Goal: Task Accomplishment & Management: Use online tool/utility

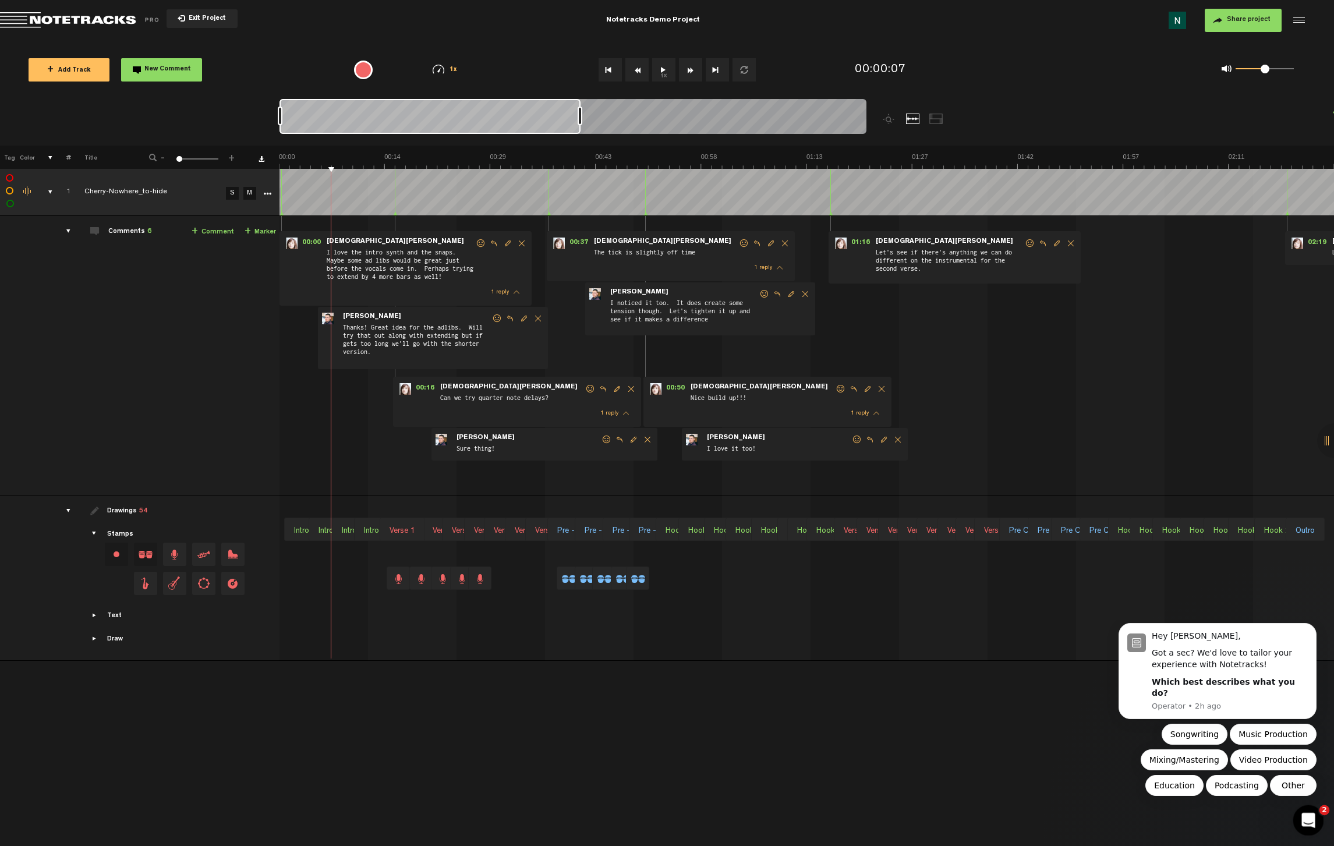
click at [1303, 826] on div "Open Intercom Messenger" at bounding box center [1307, 819] width 38 height 38
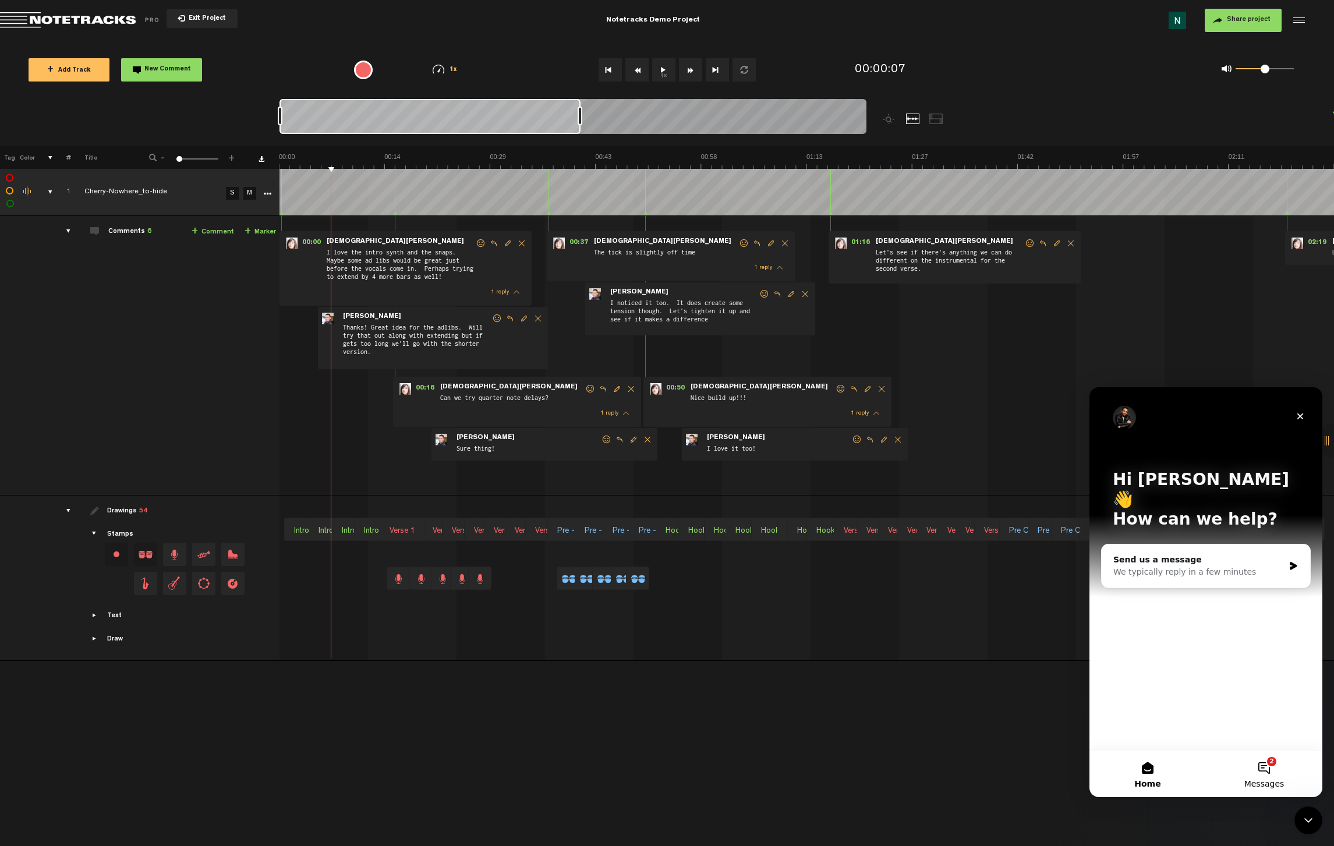
click at [1255, 775] on button "2 Messages" at bounding box center [1264, 774] width 116 height 47
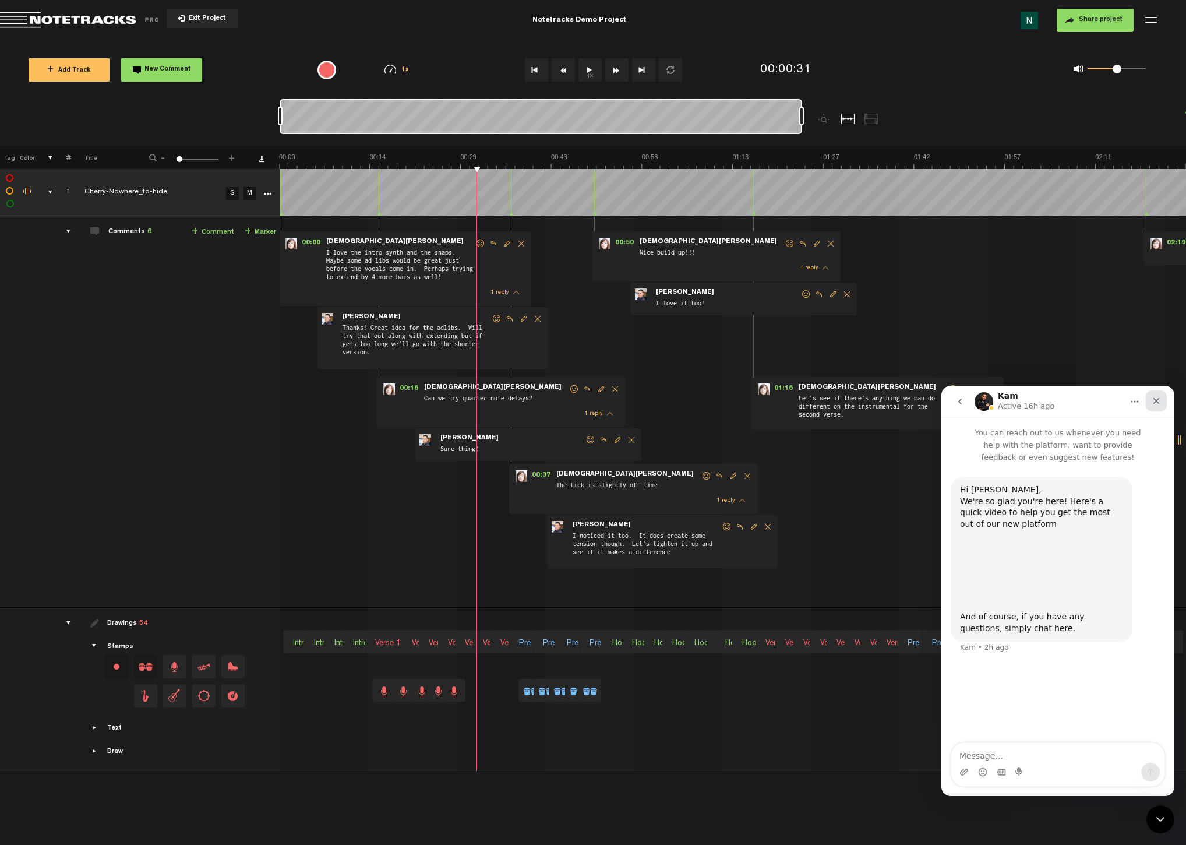
click at [1160, 395] on div "Close" at bounding box center [1156, 400] width 21 height 21
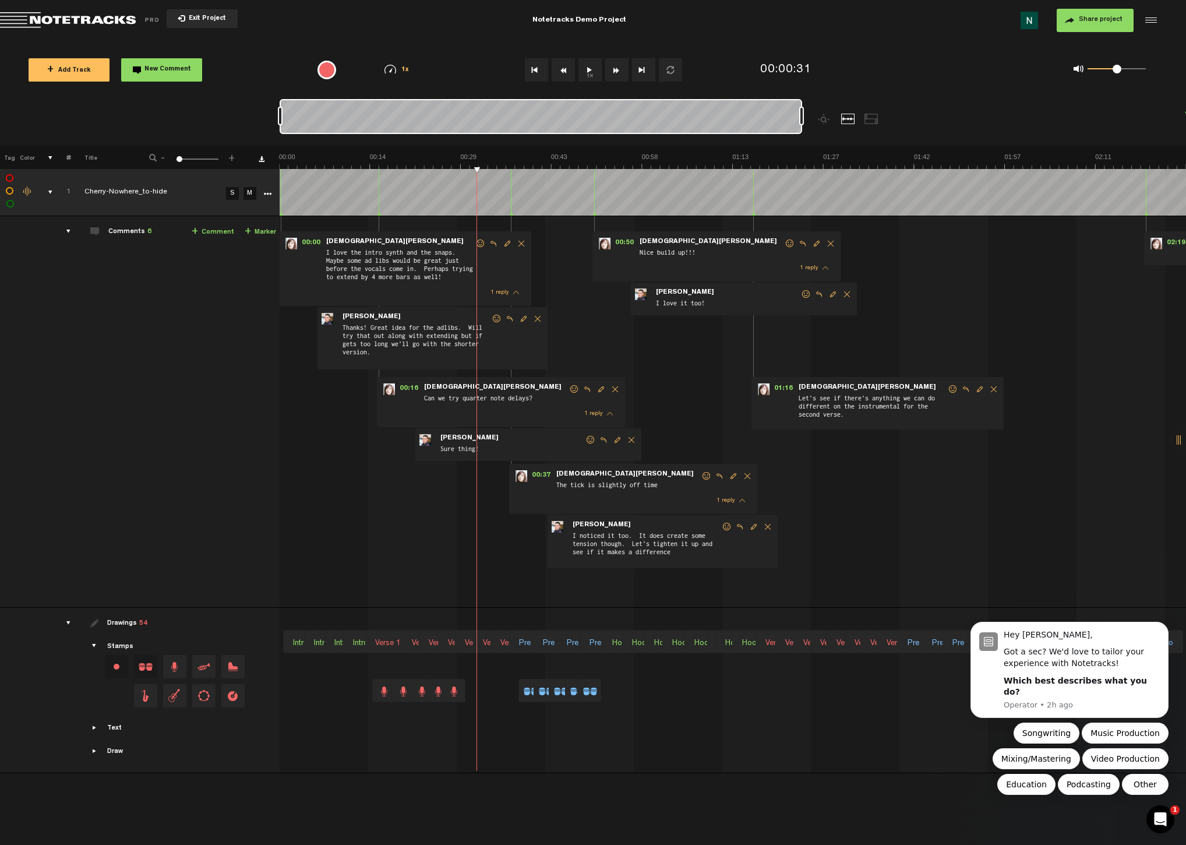
click at [197, 17] on span "Exit Project" at bounding box center [205, 19] width 41 height 6
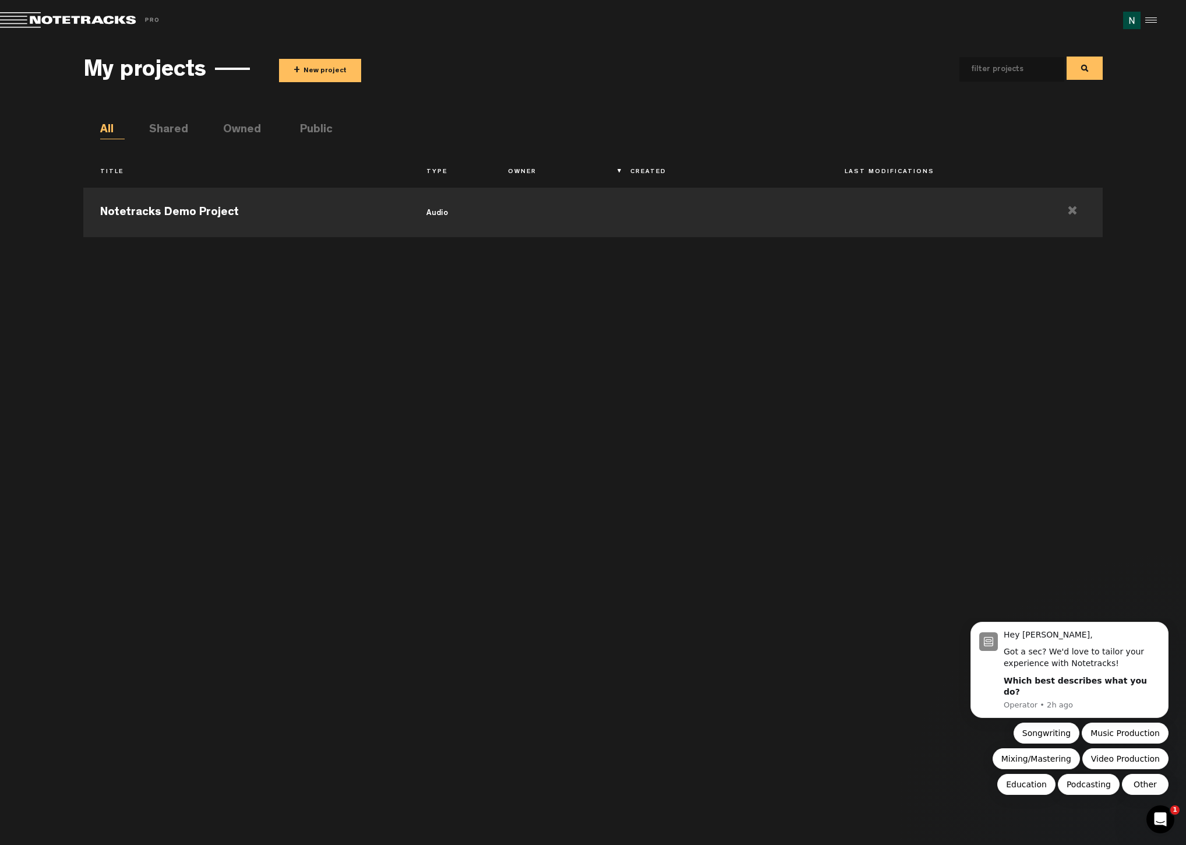
click at [303, 132] on li "Public" at bounding box center [312, 130] width 24 height 17
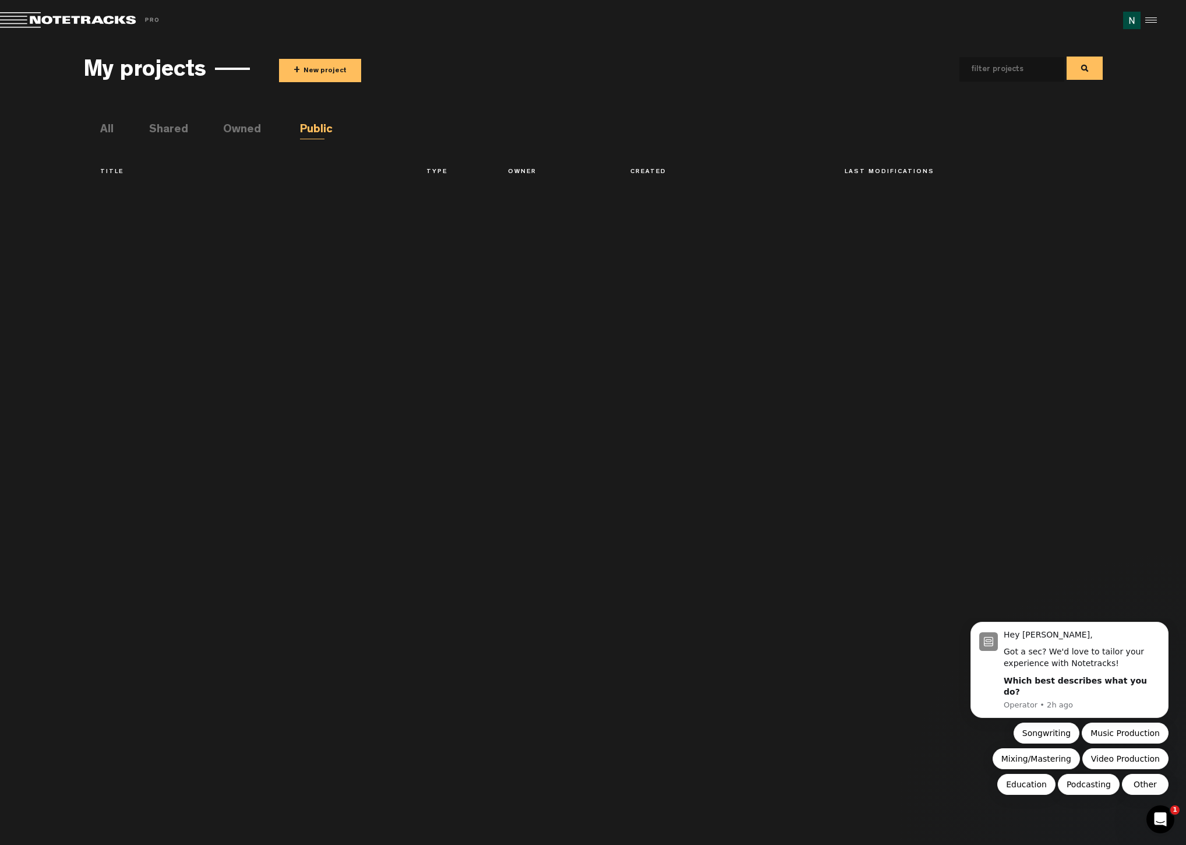
click at [109, 127] on li "All" at bounding box center [112, 130] width 24 height 17
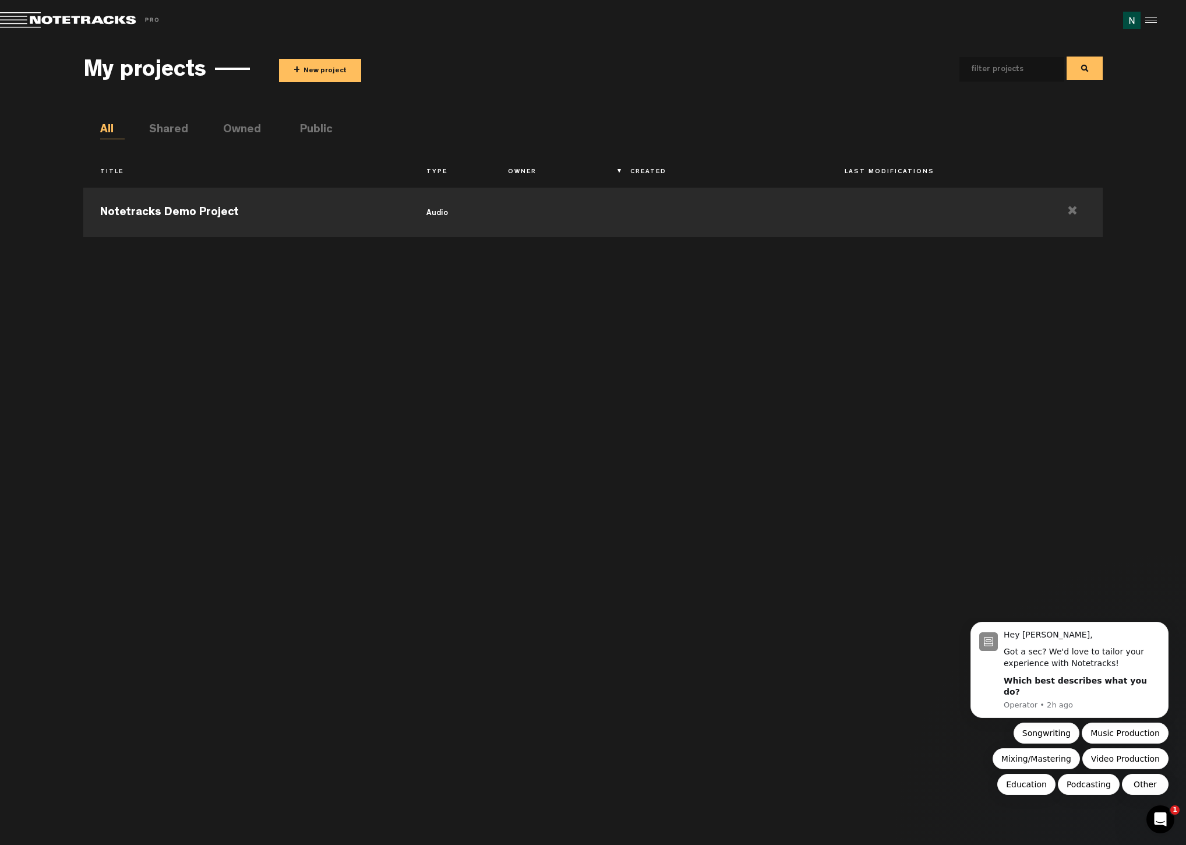
click at [326, 75] on button "+ New project" at bounding box center [320, 70] width 82 height 23
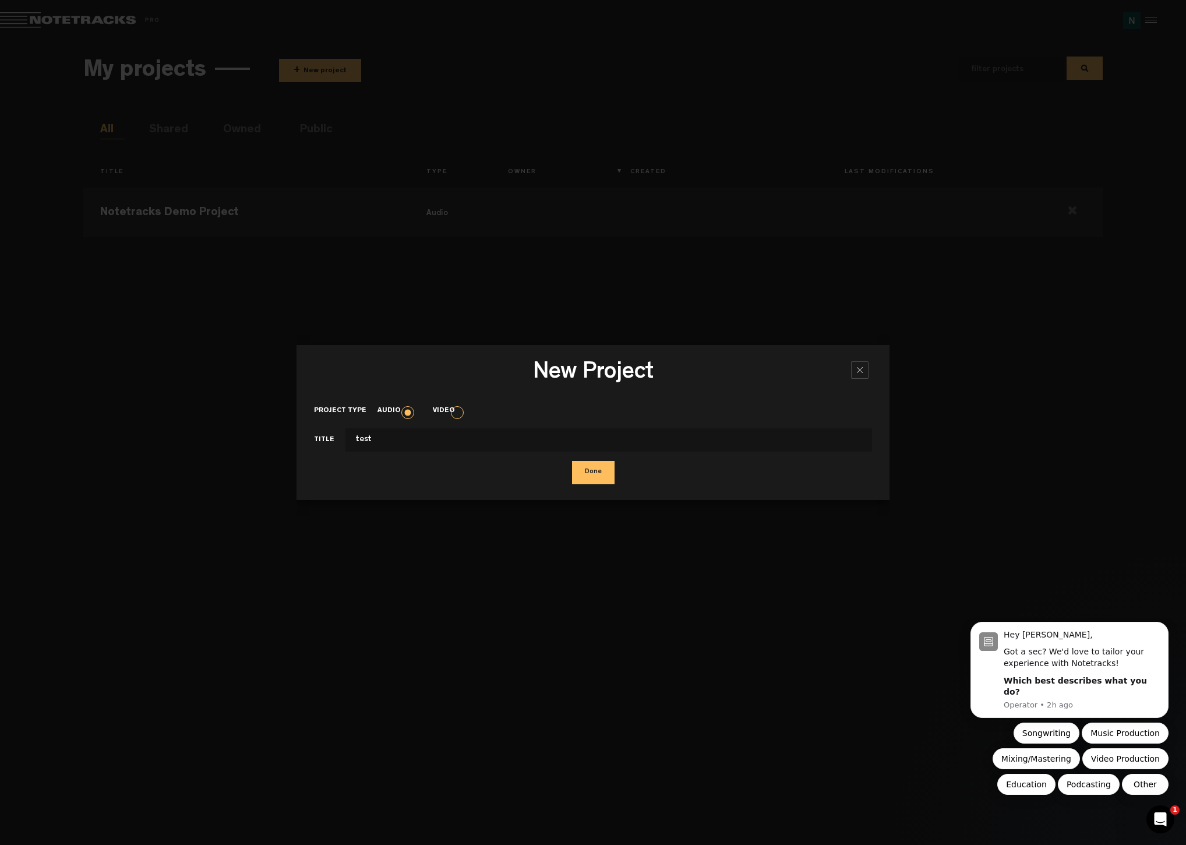
type input "test"
click at [589, 480] on button "Done" at bounding box center [593, 472] width 43 height 23
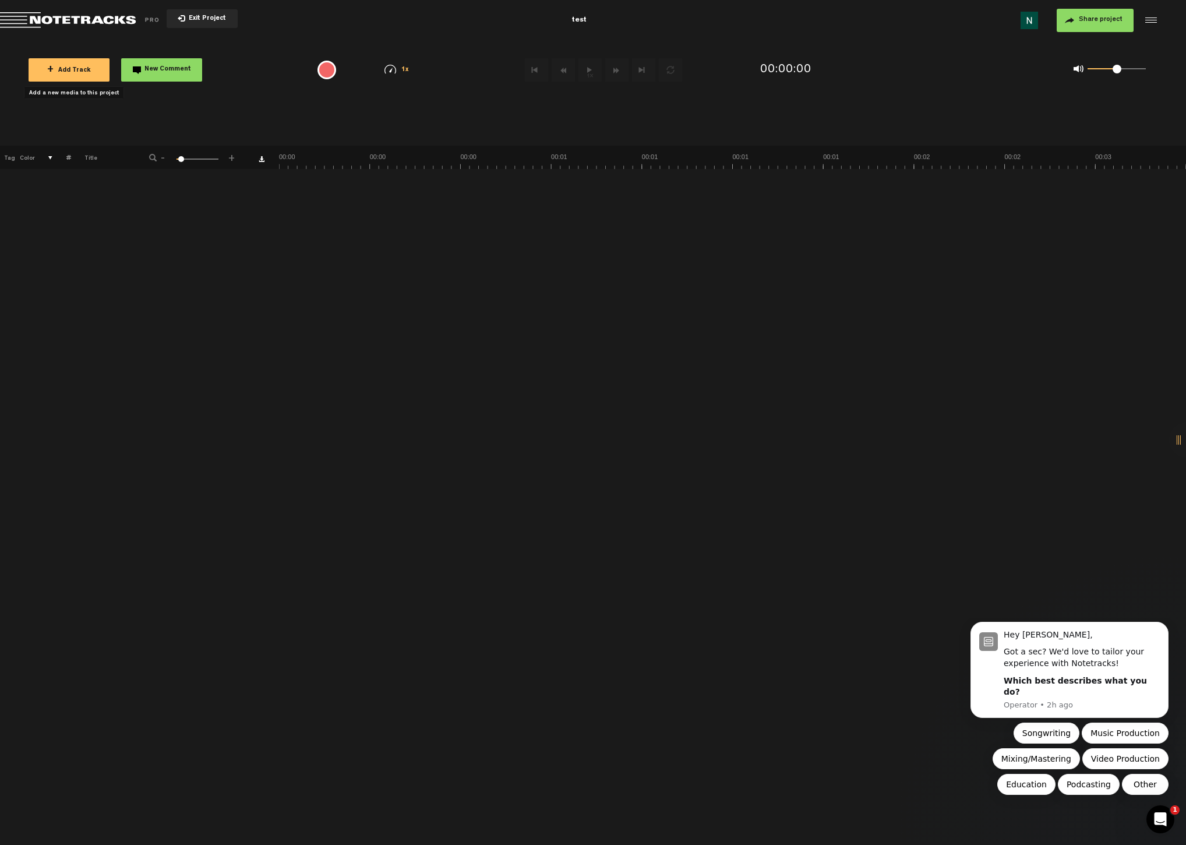
click at [68, 75] on button "+ Add Track" at bounding box center [69, 69] width 81 height 23
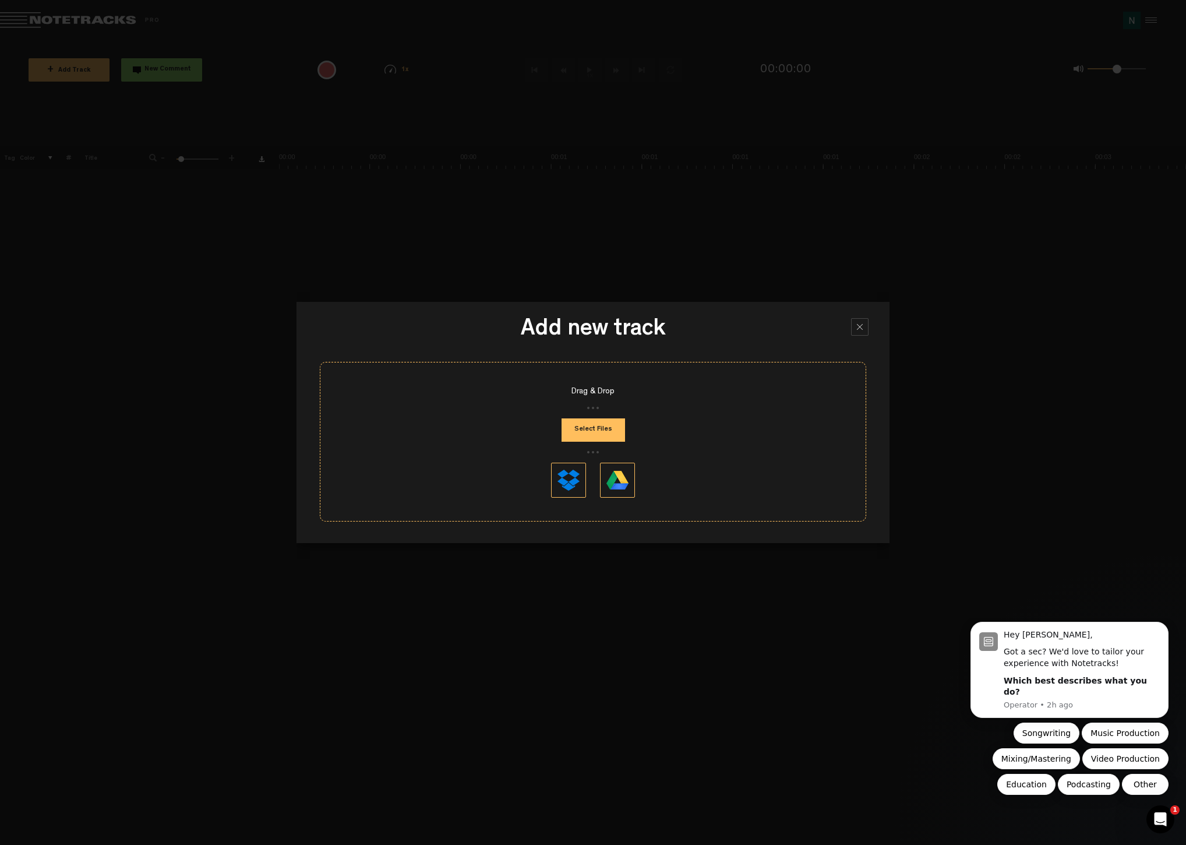
click at [598, 429] on button "Select Files" at bounding box center [592, 429] width 63 height 23
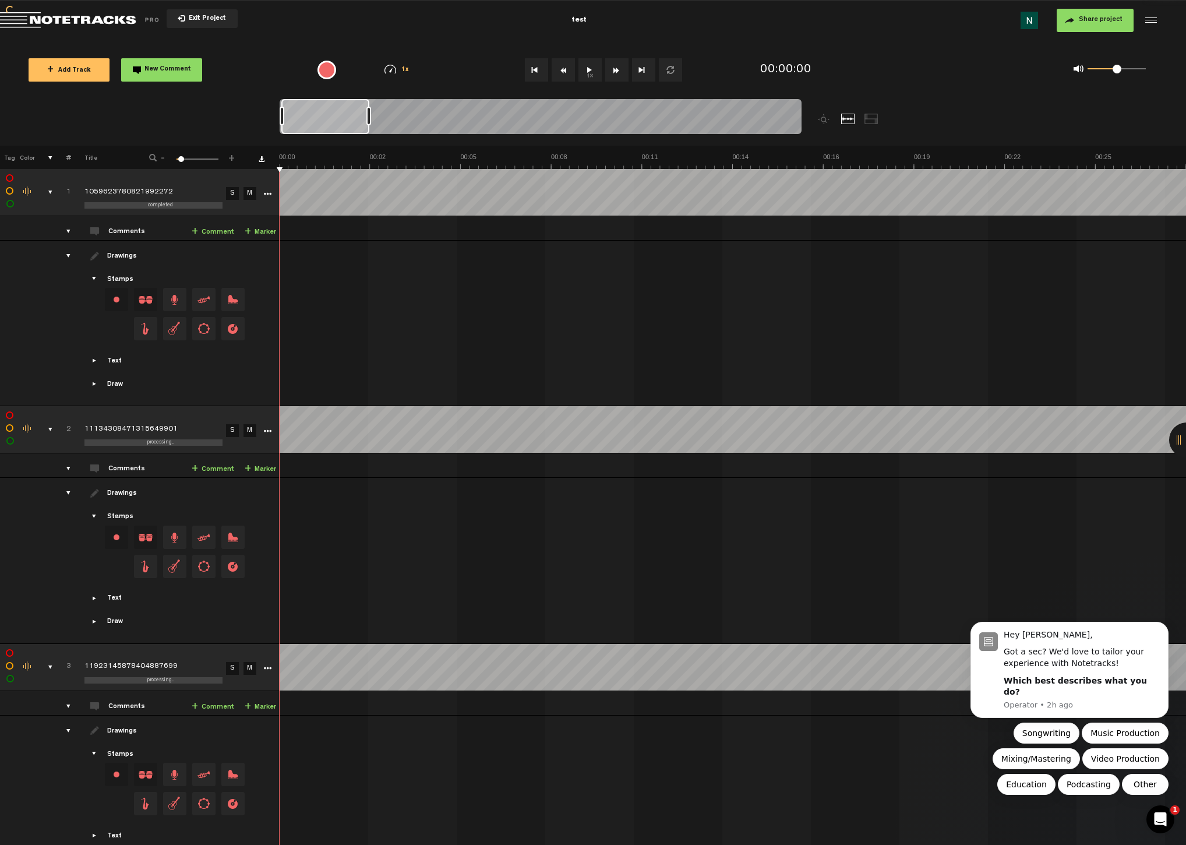
click at [53, 193] on td "1" at bounding box center [62, 192] width 18 height 47
click at [50, 192] on div "comments, stamps & drawings" at bounding box center [46, 192] width 18 height 12
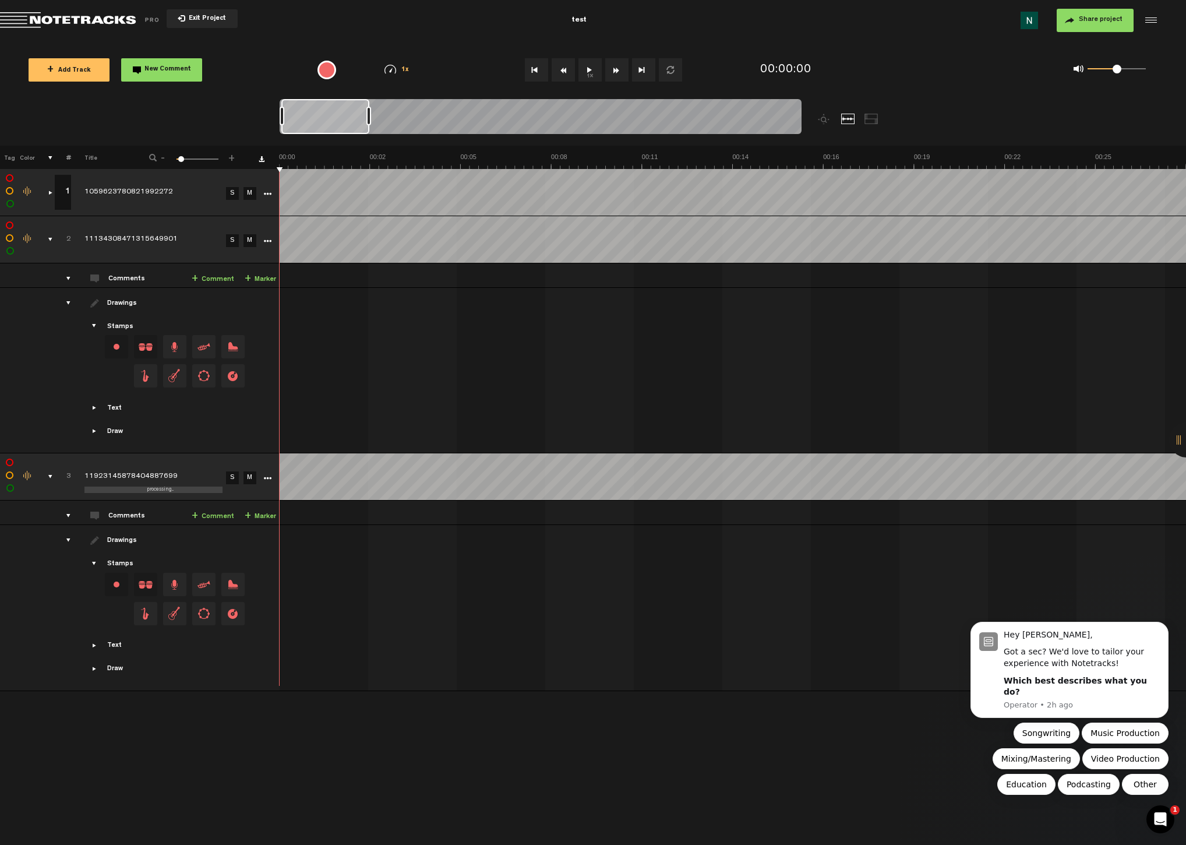
click at [51, 239] on div "comments, stamps & drawings" at bounding box center [46, 240] width 18 height 12
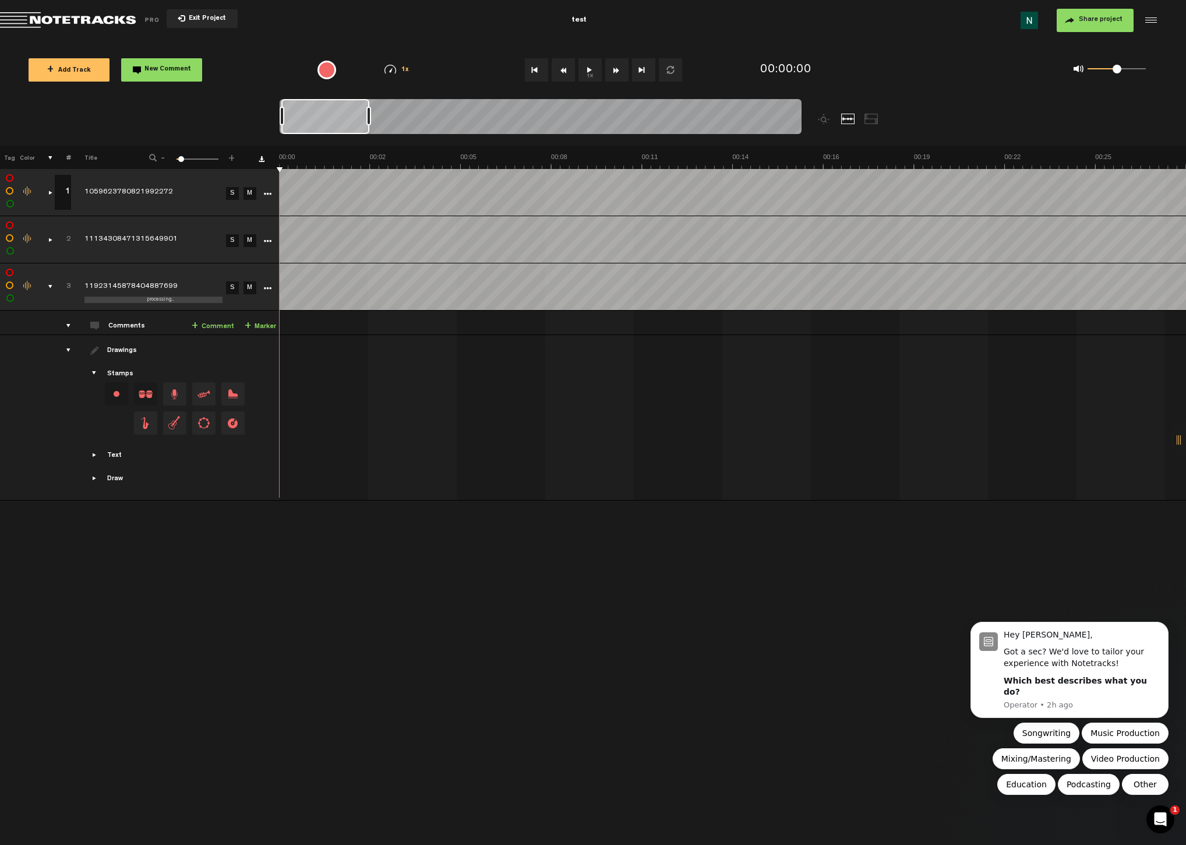
click at [53, 286] on td "3" at bounding box center [62, 286] width 18 height 47
click at [48, 285] on div "comments, stamps & drawings" at bounding box center [46, 287] width 18 height 12
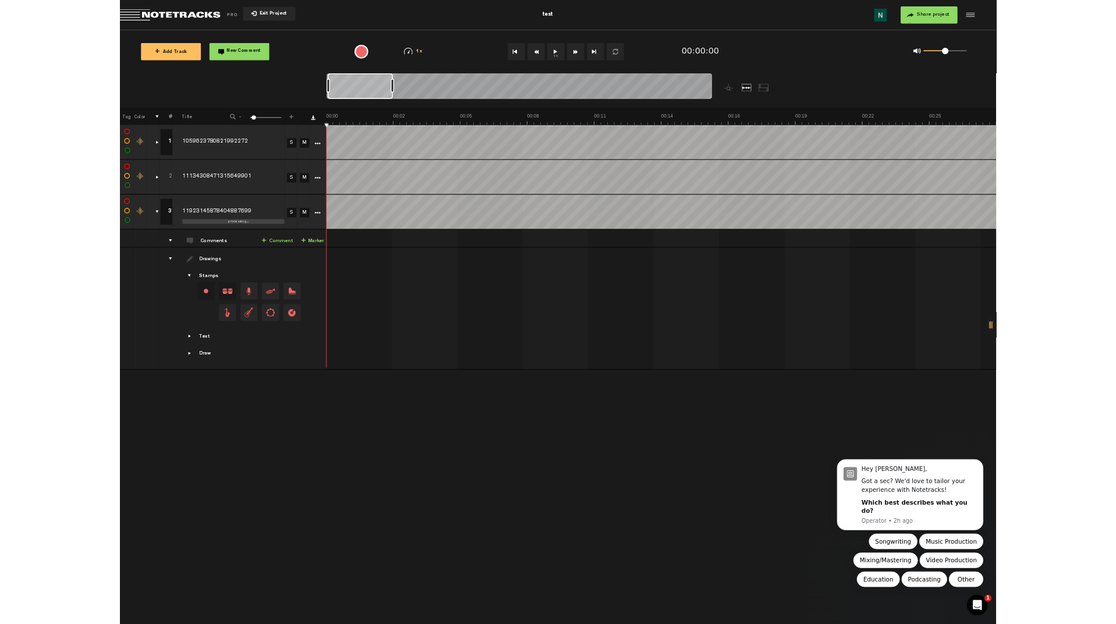
scroll to position [0, 0]
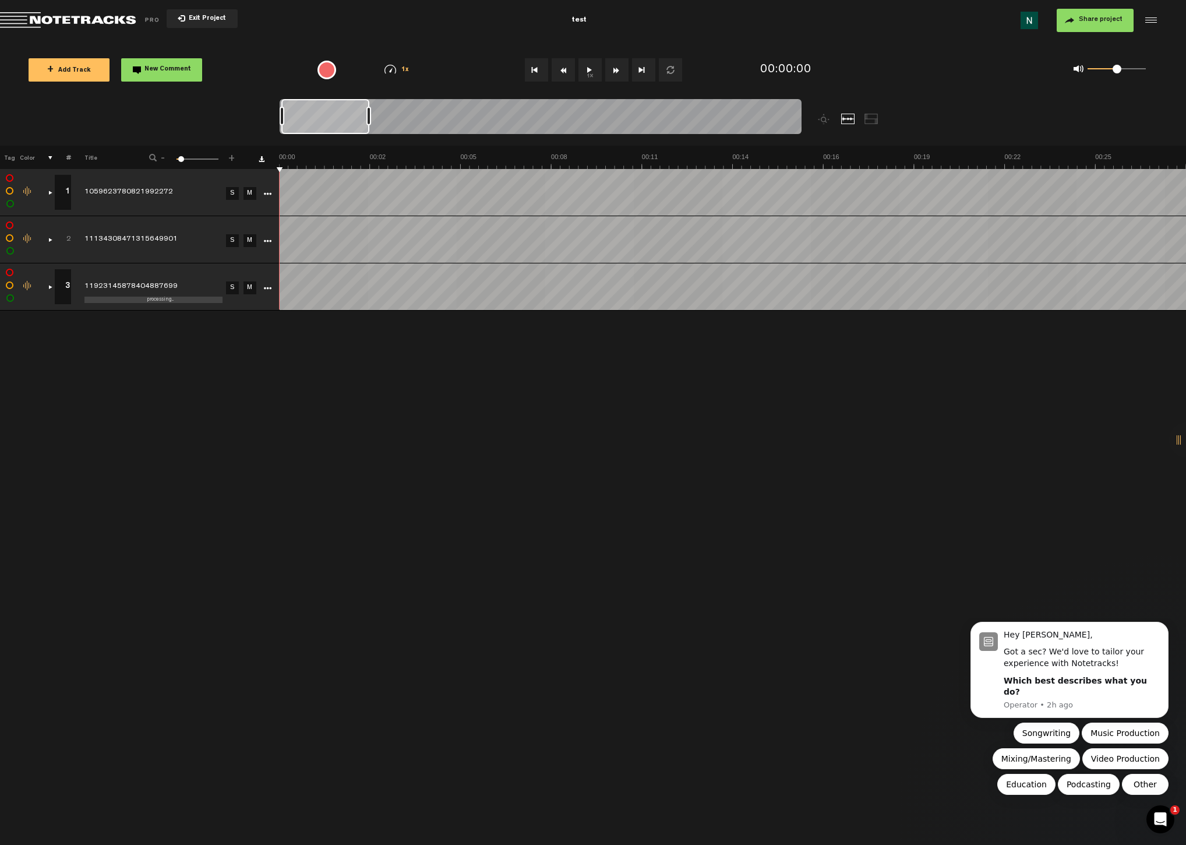
click at [111, 351] on div "+ New drawing Tag Color # Title - 1 100 6 + 1 1 completed 1059623780821992272 S…" at bounding box center [593, 495] width 1186 height 699
click at [10, 178] on label at bounding box center [10, 178] width 0 height 0
drag, startPoint x: 10, startPoint y: 181, endPoint x: 10, endPoint y: 192, distance: 11.6
click at [10, 178] on label at bounding box center [10, 178] width 0 height 0
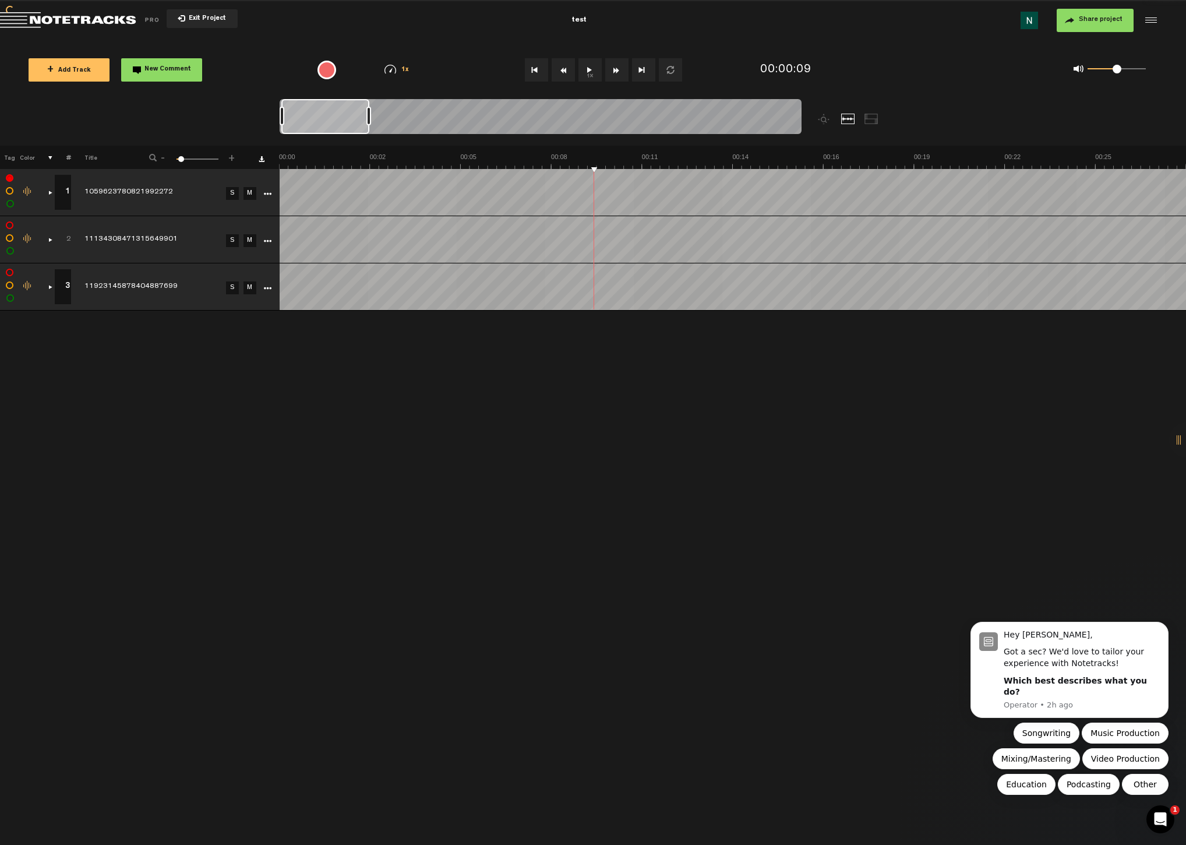
checkbox input "false"
click at [10, 191] on label at bounding box center [10, 191] width 0 height 0
checkbox input "false"
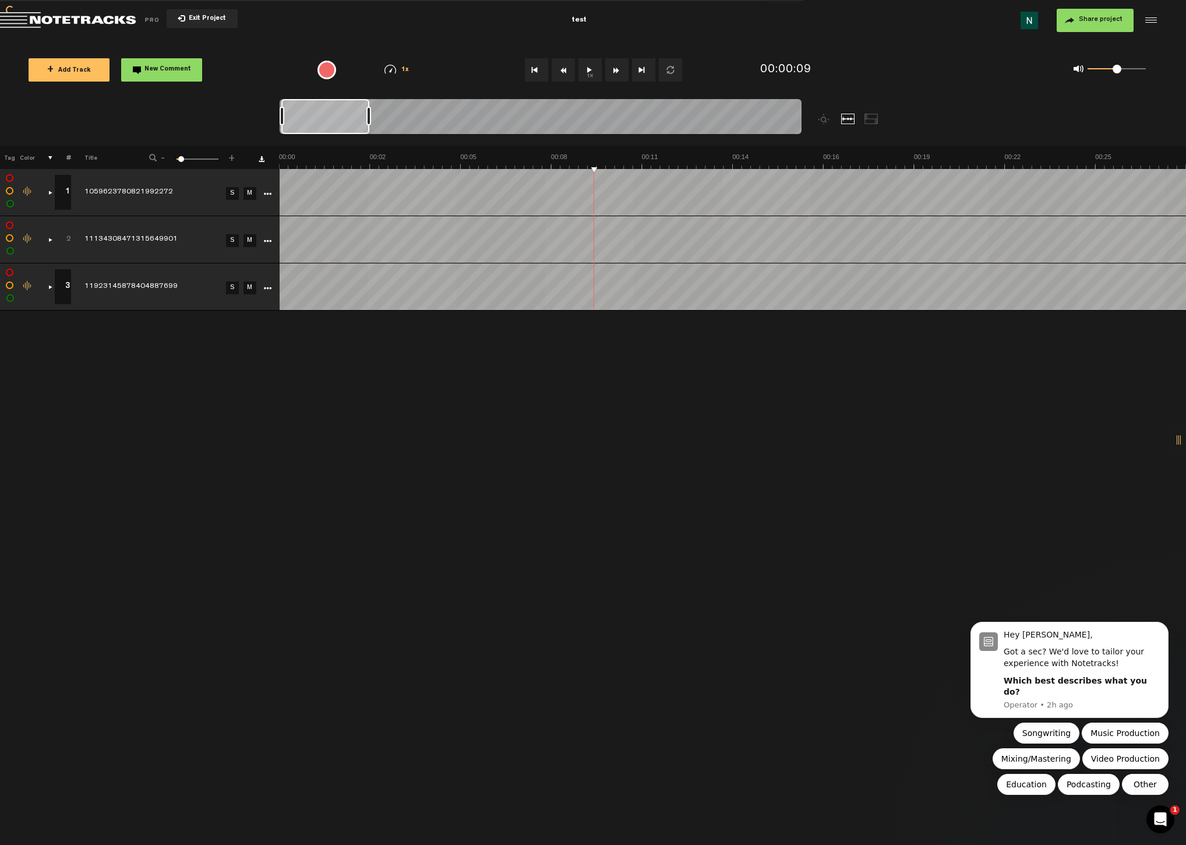
click at [10, 204] on label at bounding box center [10, 204] width 0 height 0
checkbox input "true"
checkbox input "false"
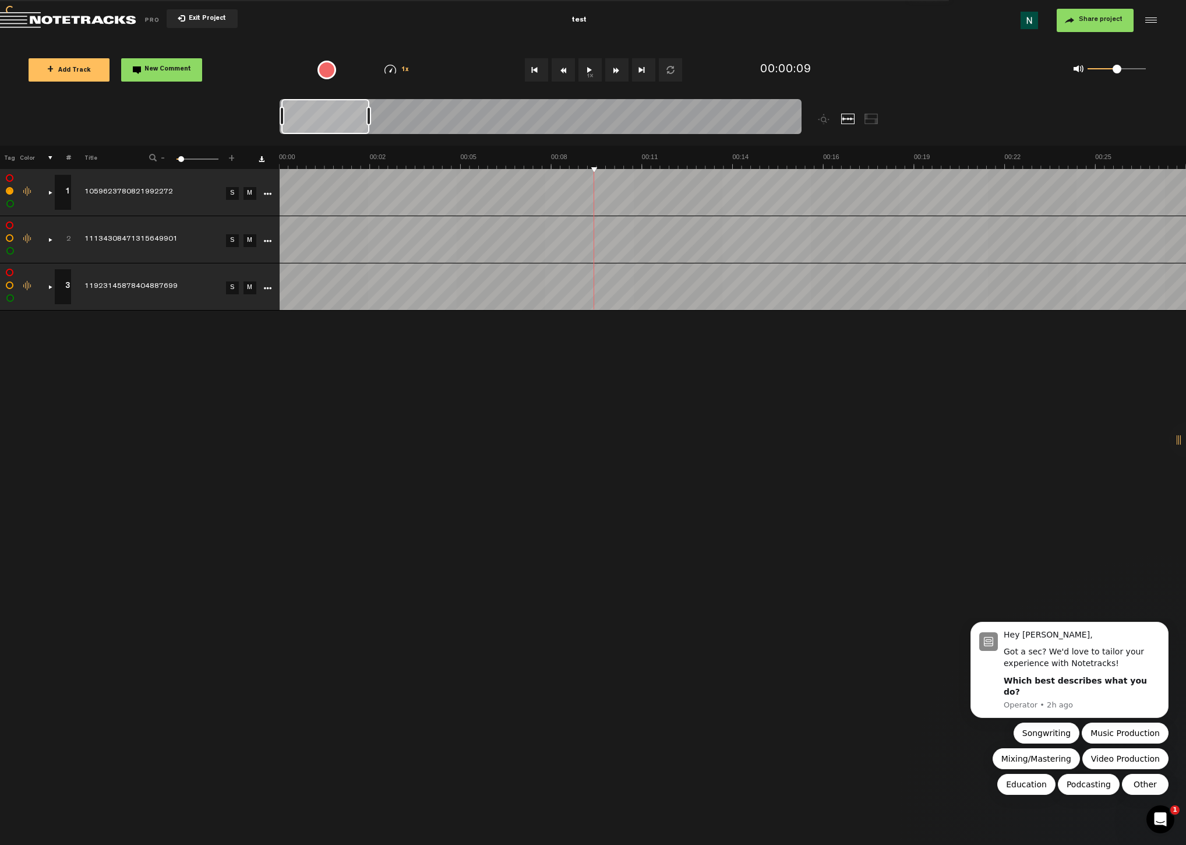
click at [10, 191] on label at bounding box center [10, 191] width 0 height 0
checkbox input "false"
drag, startPoint x: 11, startPoint y: 177, endPoint x: 12, endPoint y: 192, distance: 15.2
click at [10, 178] on label at bounding box center [10, 178] width 0 height 0
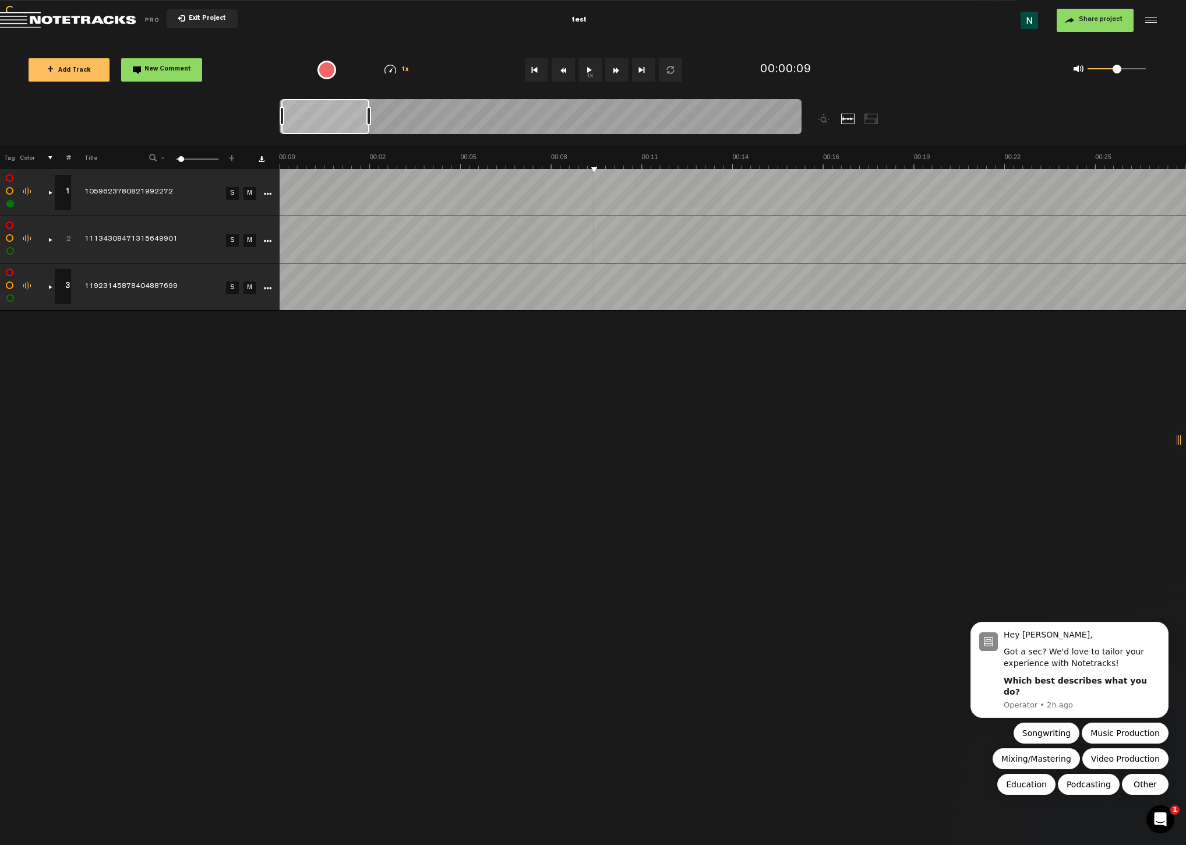
checkbox input "true"
checkbox input "false"
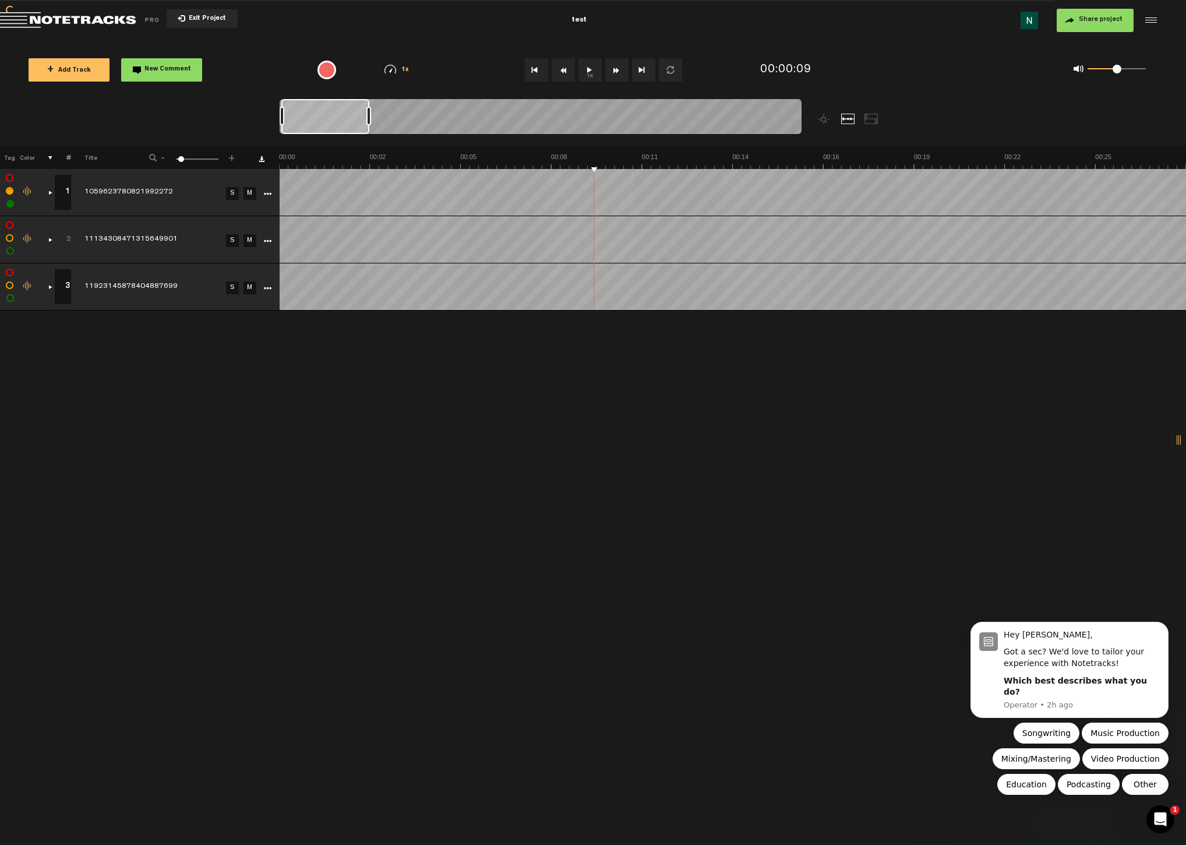
checkbox input "false"
click at [10, 178] on label at bounding box center [10, 178] width 0 height 0
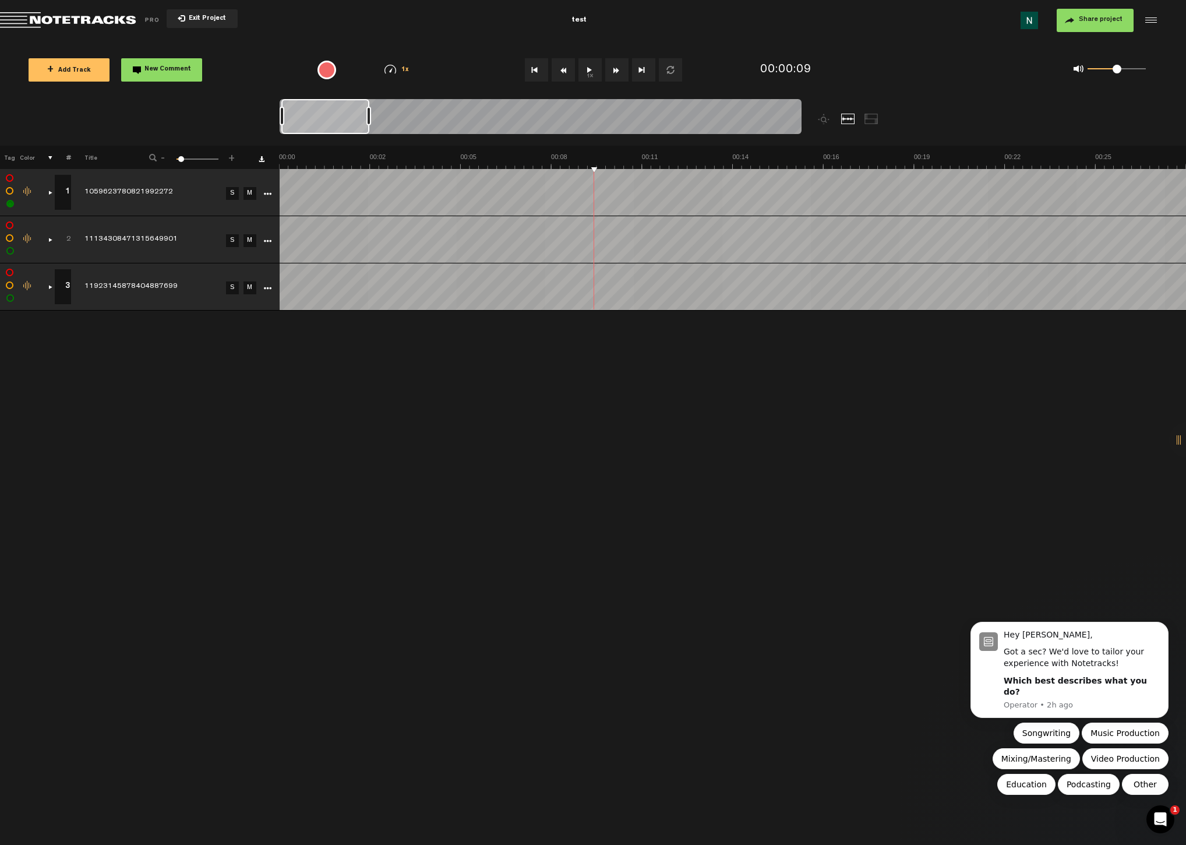
checkbox input "true"
click at [13, 203] on td at bounding box center [8, 192] width 17 height 47
click at [10, 204] on label at bounding box center [10, 204] width 0 height 0
checkbox input "false"
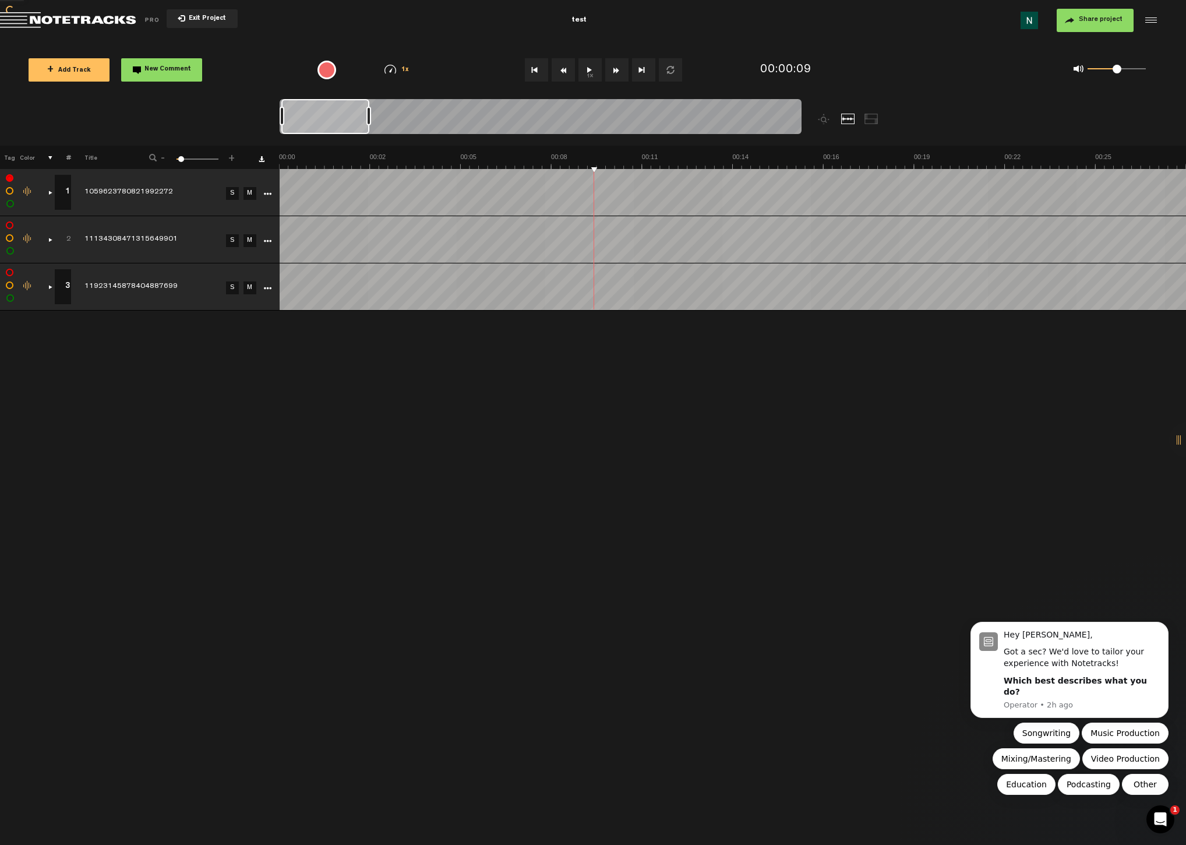
click at [10, 178] on label at bounding box center [10, 178] width 0 height 0
click at [393, 349] on div "+ New drawing Tag Color # Title - 1 100 6 + 1 1 completed 1059623780821992272 S…" at bounding box center [593, 495] width 1186 height 699
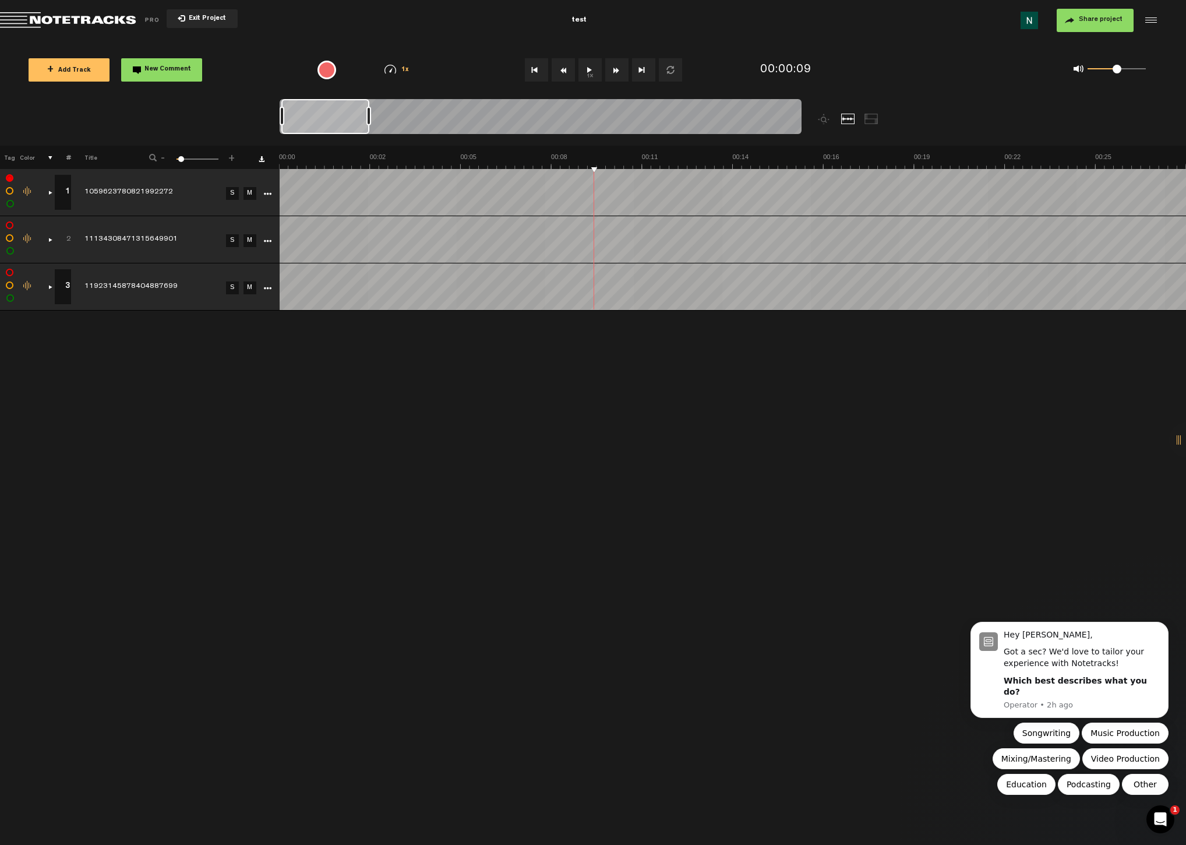
click at [229, 196] on link "S" at bounding box center [232, 193] width 13 height 13
click at [408, 344] on div "+ New drawing Tag Color # Title - 1 100 6 + 1 1 completed 1059623780821992272 S…" at bounding box center [593, 495] width 1186 height 699
click at [542, 75] on button "Go to beginning" at bounding box center [536, 69] width 23 height 23
click at [1167, 628] on icon "Dismiss notification" at bounding box center [1165, 624] width 6 height 6
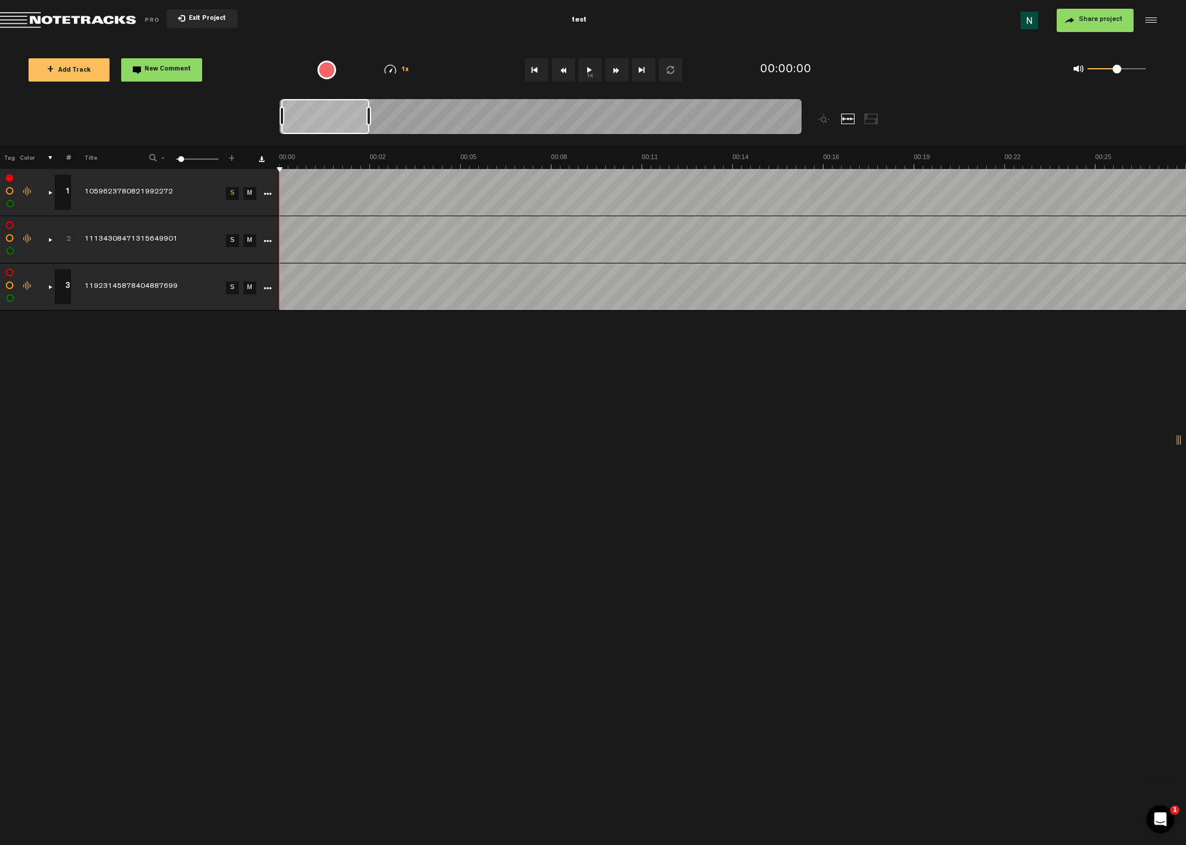
drag, startPoint x: 1177, startPoint y: 440, endPoint x: 1045, endPoint y: 437, distance: 131.6
click at [1045, 35] on div "X Your screen size is currently not optimal for this view. X Exit Project test …" at bounding box center [593, 17] width 1186 height 35
click at [129, 277] on td "completed 11923145878404887699" at bounding box center [146, 286] width 151 height 47
click at [10, 178] on label at bounding box center [10, 178] width 0 height 0
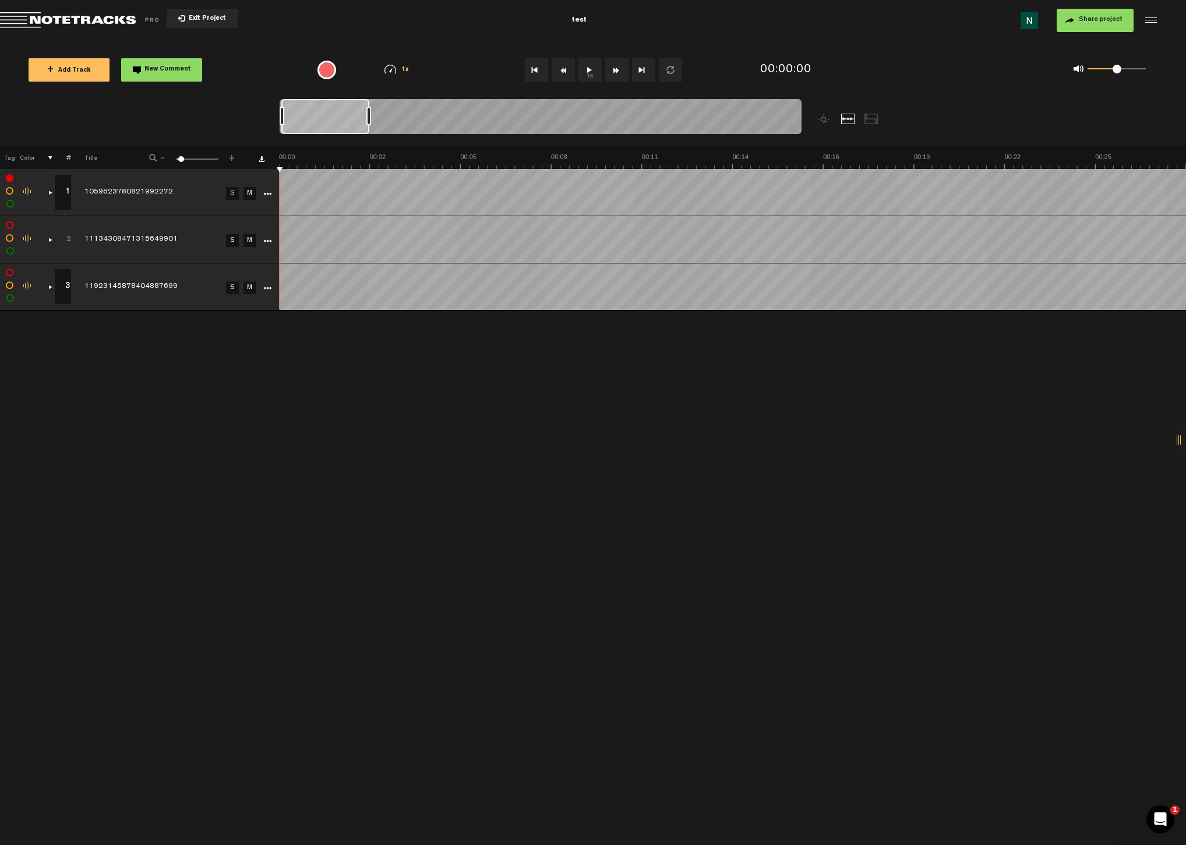
checkbox input "false"
click at [371, 122] on div at bounding box center [368, 116] width 5 height 19
click at [140, 359] on div "+ New drawing Tag Color # Title - 1 100 4 + 1 1 completed 1059623780821992272 S…" at bounding box center [593, 495] width 1186 height 699
click at [256, 305] on td "M" at bounding box center [248, 286] width 17 height 47
click at [36, 302] on td at bounding box center [44, 286] width 18 height 47
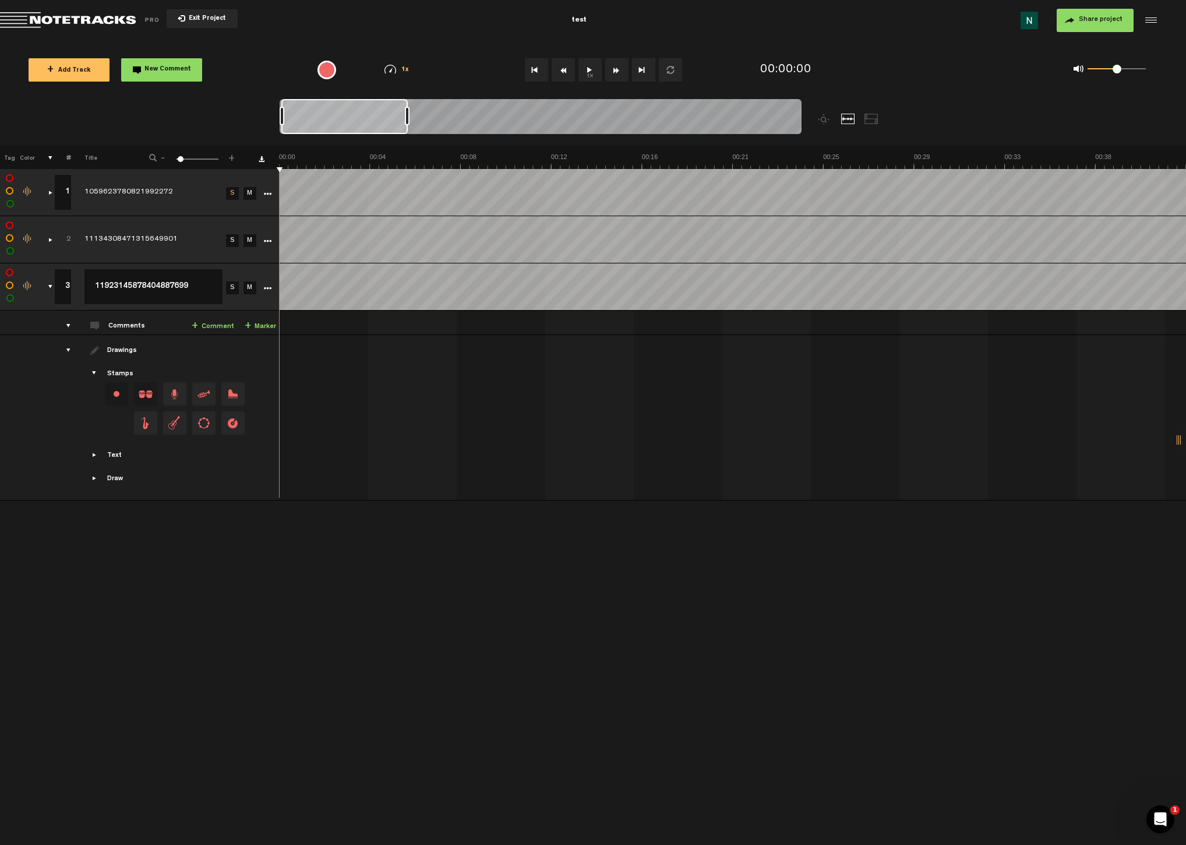
click at [38, 268] on td at bounding box center [44, 286] width 18 height 47
click at [41, 266] on td at bounding box center [44, 286] width 18 height 47
click at [266, 289] on icon "More" at bounding box center [267, 288] width 8 height 8
click at [298, 431] on span "Delete" at bounding box center [289, 436] width 26 height 10
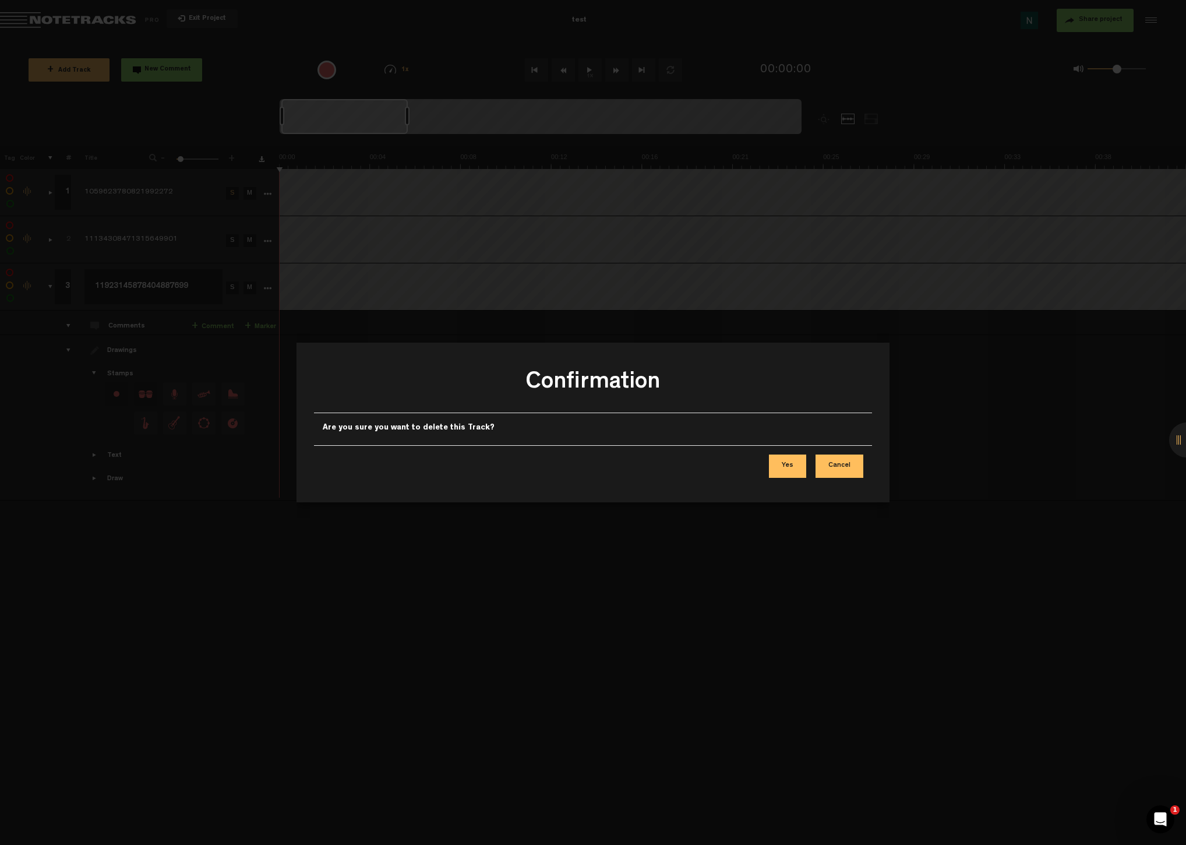
click at [796, 468] on button "Yes" at bounding box center [787, 465] width 37 height 23
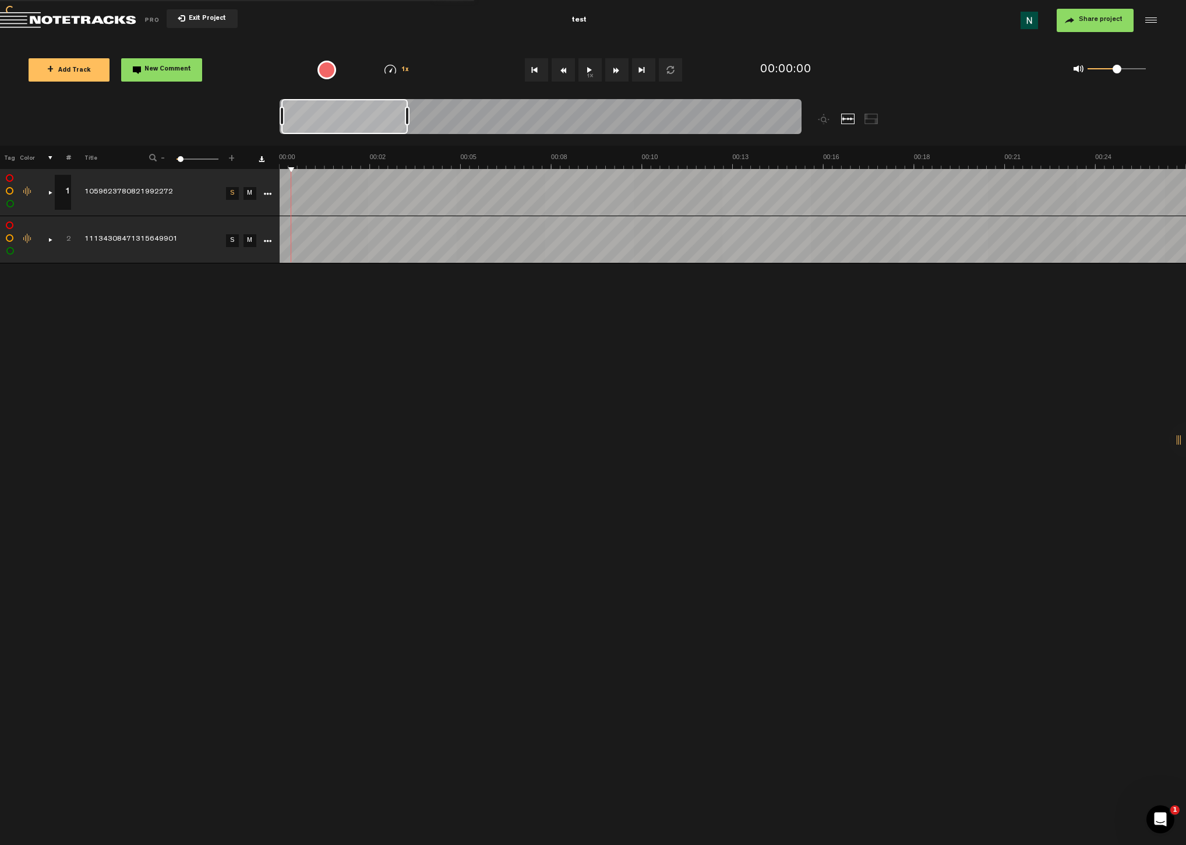
click at [291, 268] on div "+ New drawing Tag Color # Title - 1 100 4 + 1 1 completed 1059623780821992272 S…" at bounding box center [593, 495] width 1186 height 699
click at [267, 194] on icon "More" at bounding box center [267, 194] width 8 height 8
click at [265, 192] on icon "More" at bounding box center [267, 194] width 8 height 8
drag, startPoint x: 270, startPoint y: 334, endPoint x: 273, endPoint y: 240, distance: 94.4
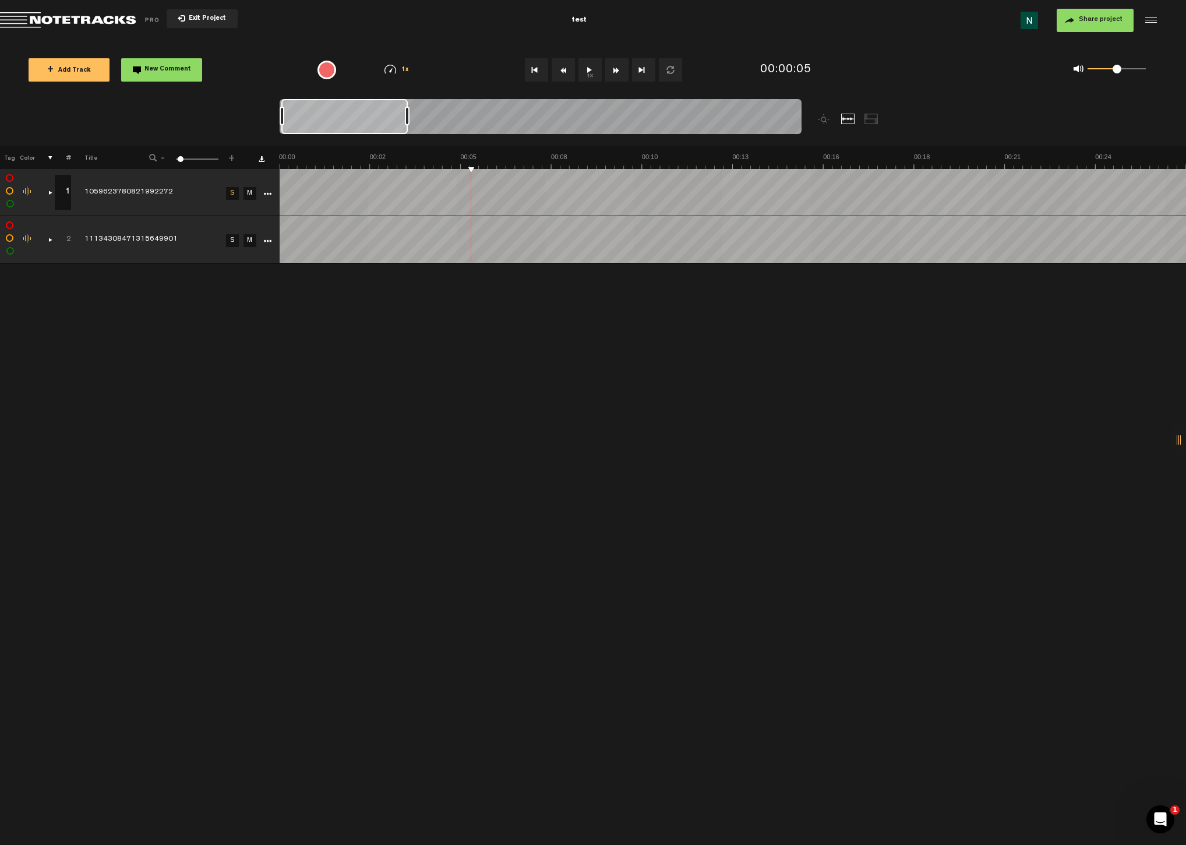
click at [271, 327] on div "+ New drawing Tag Color # Title - 1 100 4 + 1 1 completed 1059623780821992272 S…" at bounding box center [593, 495] width 1186 height 699
click at [270, 241] on icon "More" at bounding box center [267, 241] width 8 height 8
click at [328, 311] on div "+ New drawing Tag Color # Title - 1 100 4 + 1 1 completed 1059623780821992272 S…" at bounding box center [593, 495] width 1186 height 699
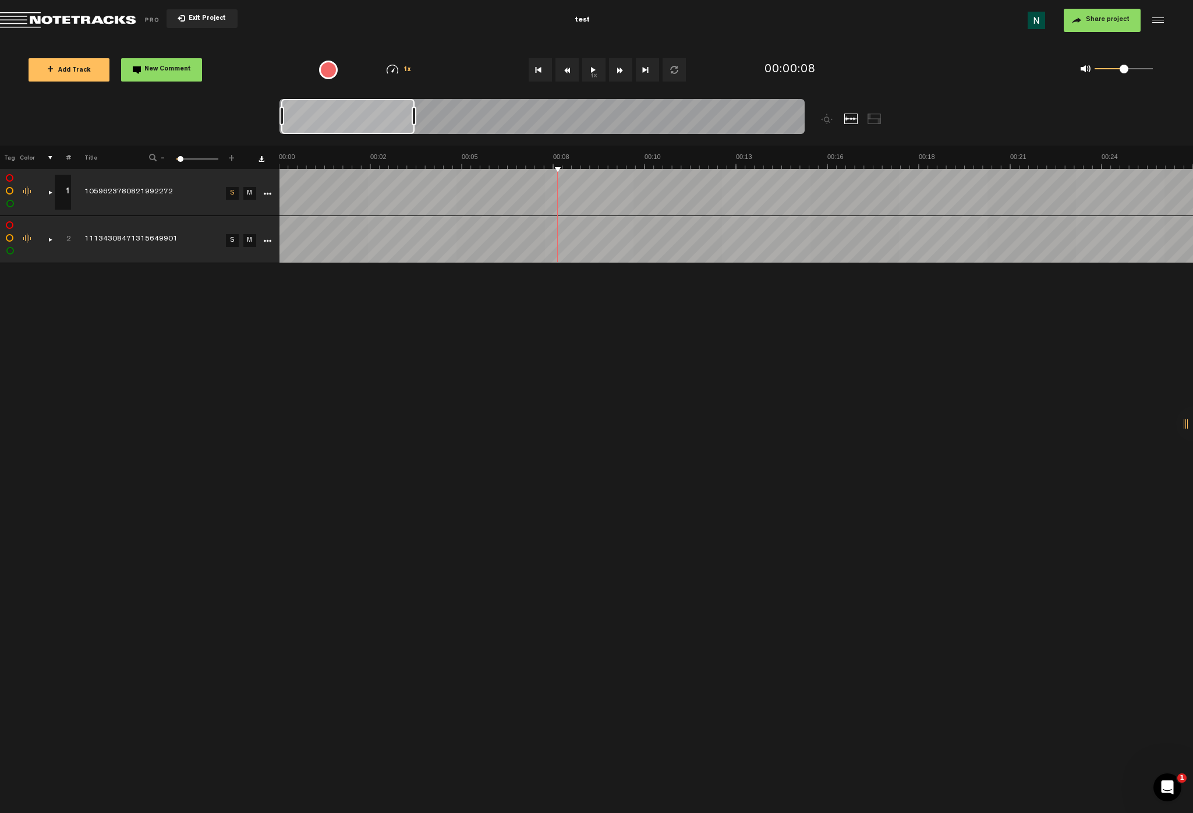
click at [270, 241] on icon "More" at bounding box center [267, 241] width 8 height 8
drag, startPoint x: 267, startPoint y: 314, endPoint x: 267, endPoint y: 307, distance: 7.0
click at [267, 314] on div "+ New drawing Tag Color # Title - 1 100 4 + 1 1 completed 1059623780821992272 S…" at bounding box center [596, 479] width 1193 height 667
click at [270, 190] on icon "More" at bounding box center [267, 194] width 8 height 8
click at [338, 313] on div "+ New drawing Tag Color # Title - 1 100 4 + 1 1 completed 1059623780821992272 S…" at bounding box center [596, 479] width 1193 height 667
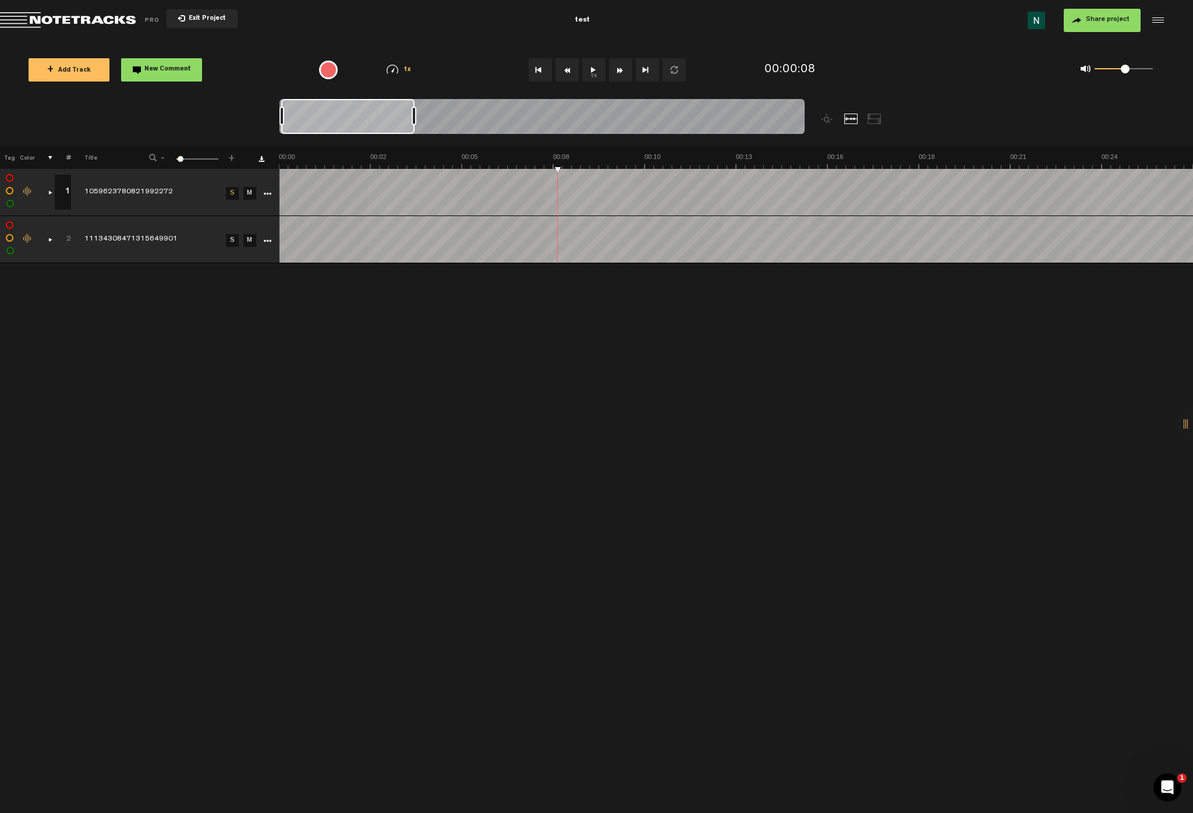
click at [264, 193] on icon "More" at bounding box center [267, 194] width 8 height 8
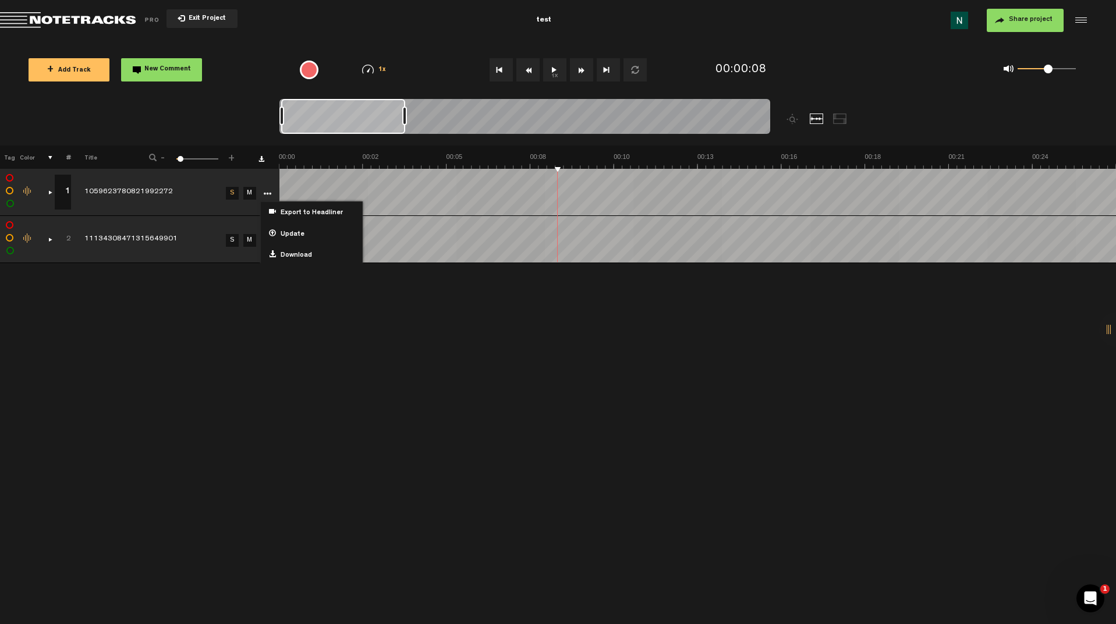
click at [265, 195] on icon "More" at bounding box center [267, 194] width 8 height 8
click at [266, 195] on icon "More" at bounding box center [267, 194] width 8 height 8
click at [219, 207] on td "completed 1059623780821992272" at bounding box center [146, 192] width 151 height 47
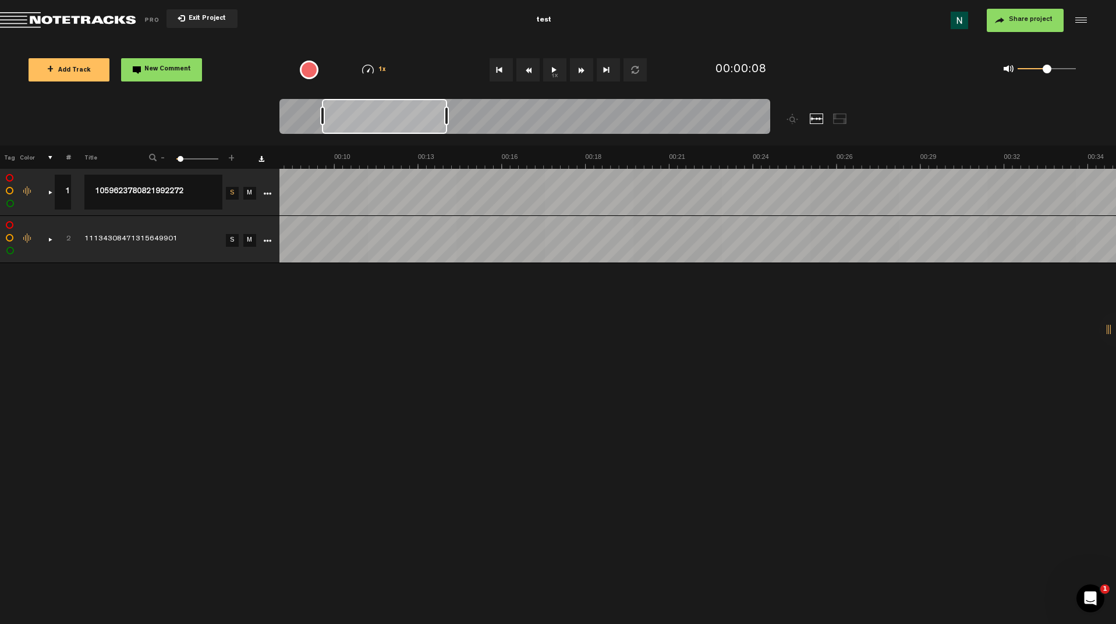
click at [246, 210] on td "M" at bounding box center [248, 192] width 17 height 47
drag, startPoint x: 43, startPoint y: 205, endPoint x: 45, endPoint y: 256, distance: 50.7
click at [45, 256] on table "1 1 completed 1059623780821992272 1059623780821992272 S M Export to Headliner U…" at bounding box center [558, 216] width 1117 height 94
click at [179, 160] on span at bounding box center [180, 159] width 6 height 6
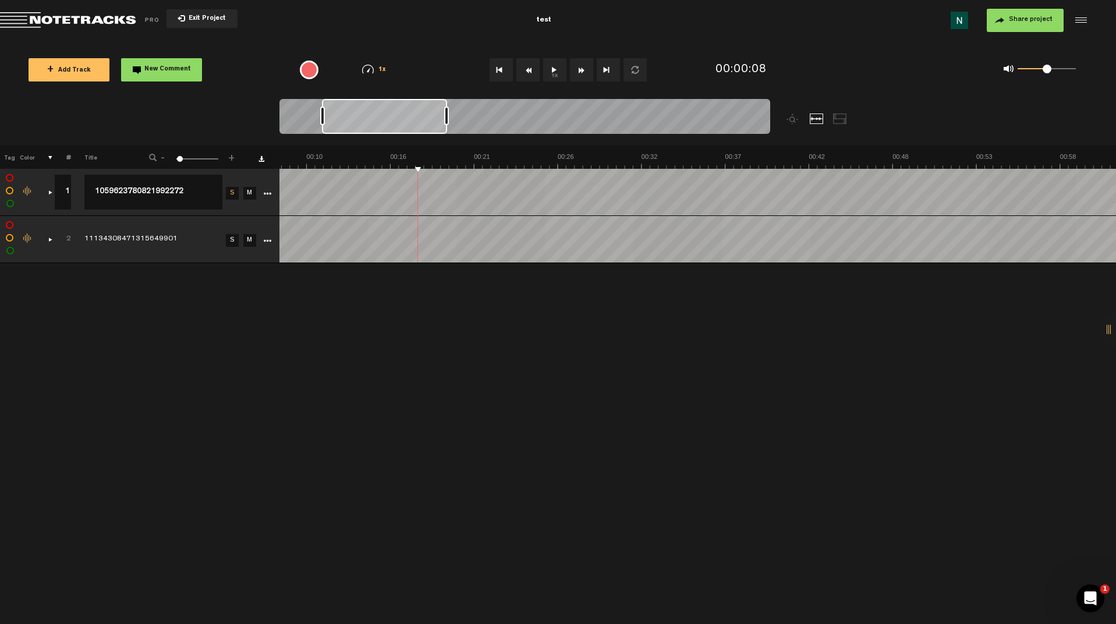
click at [262, 209] on td at bounding box center [265, 192] width 17 height 47
click at [170, 312] on div "+ New drawing Tag Color # Title - 1 100 2 + 1 1 completed 1059623780821992272 1…" at bounding box center [558, 385] width 1116 height 479
click at [447, 123] on div at bounding box center [384, 116] width 125 height 35
click at [166, 234] on div "Click to edit the title" at bounding box center [159, 240] width 151 height 12
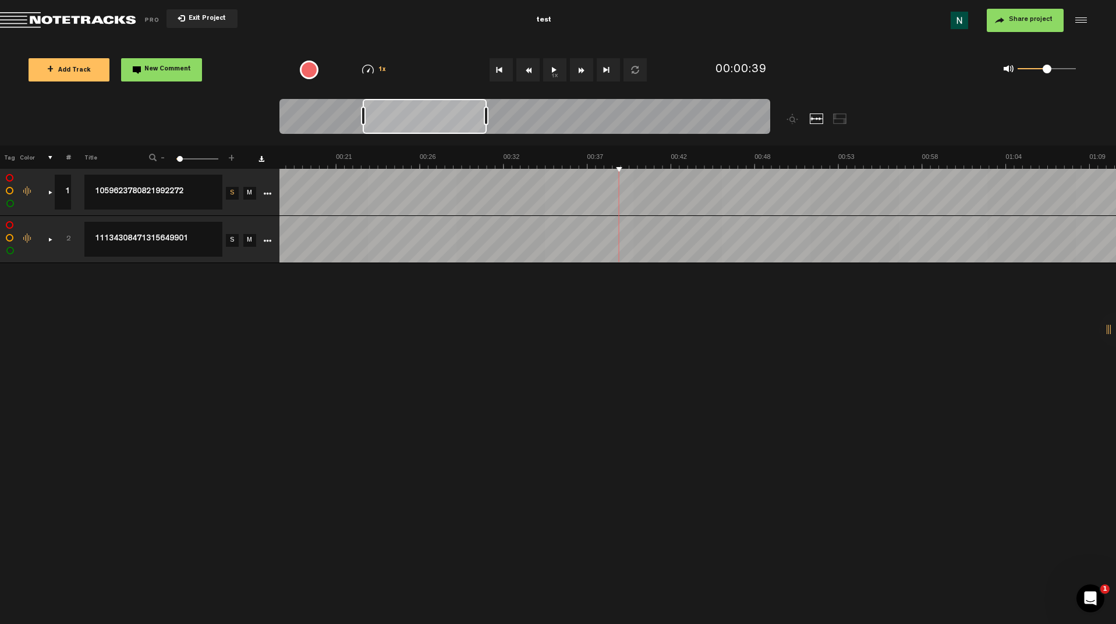
click at [192, 273] on div "+ New drawing Tag Color # Title - 1 100 2 + 1 1 completed 1059623780821992272 1…" at bounding box center [558, 385] width 1116 height 479
click at [116, 196] on input "1059623780821992272" at bounding box center [153, 192] width 138 height 35
click at [158, 320] on div "+ New drawing Tag Color # Title - 1 100 2 + 1 1 completed 1059623780821992272 1…" at bounding box center [558, 385] width 1116 height 479
click at [266, 196] on icon "More" at bounding box center [267, 194] width 8 height 8
click at [779, 491] on div "+ New drawing Tag Color # Title - 1 100 2 + 1 1 completed 1059623780821992272 1…" at bounding box center [558, 385] width 1116 height 479
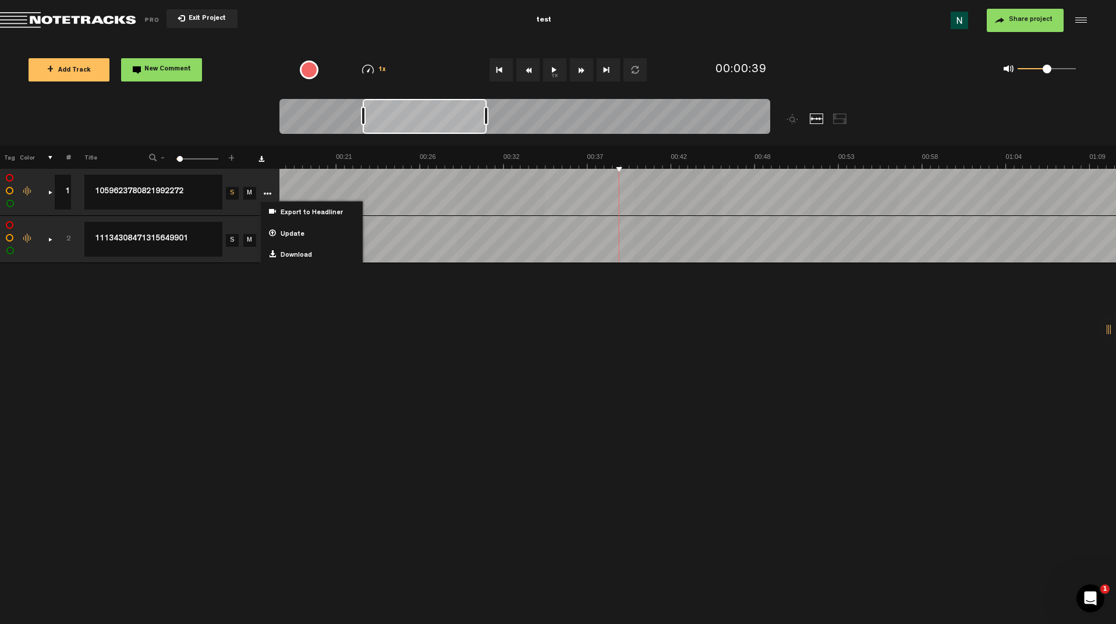
click at [1000, 35] on div "X Your screen size is currently not optimal for this view. X Exit Project test …" at bounding box center [558, 17] width 1116 height 35
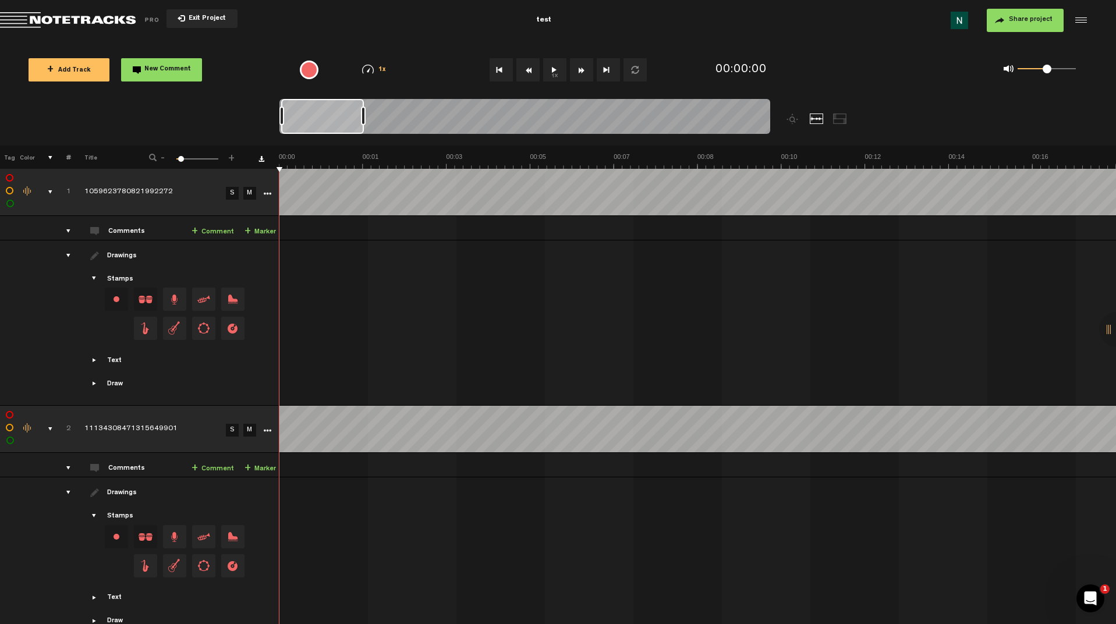
click at [267, 194] on icon "More" at bounding box center [267, 194] width 8 height 8
click at [266, 193] on icon "More" at bounding box center [267, 194] width 8 height 8
click at [285, 337] on span "Delete" at bounding box center [289, 342] width 26 height 10
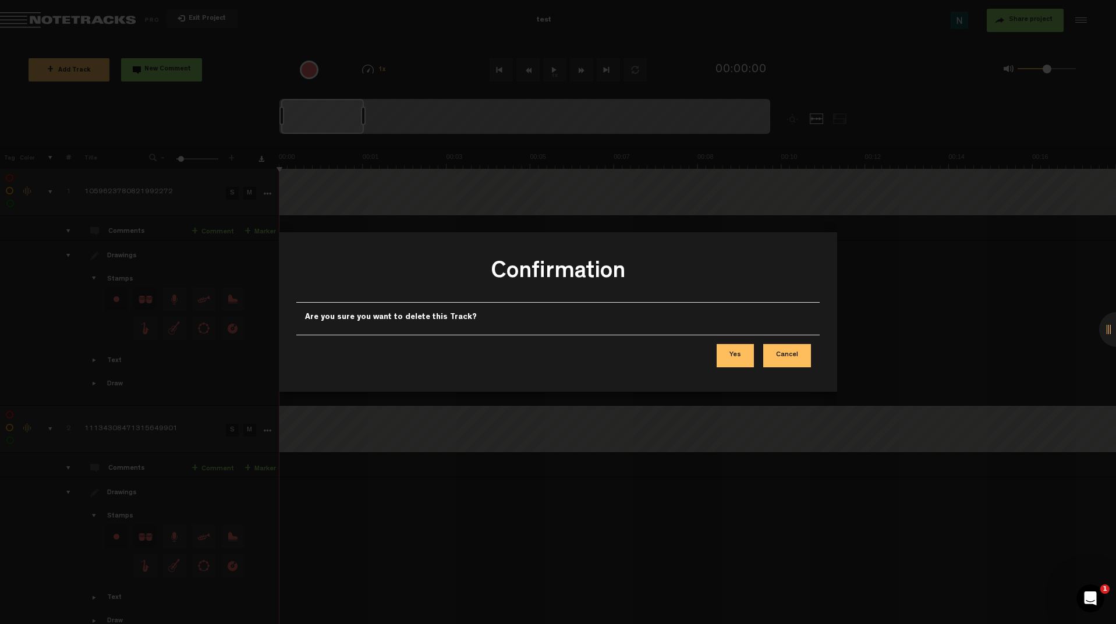
click at [735, 359] on button "Yes" at bounding box center [735, 355] width 37 height 23
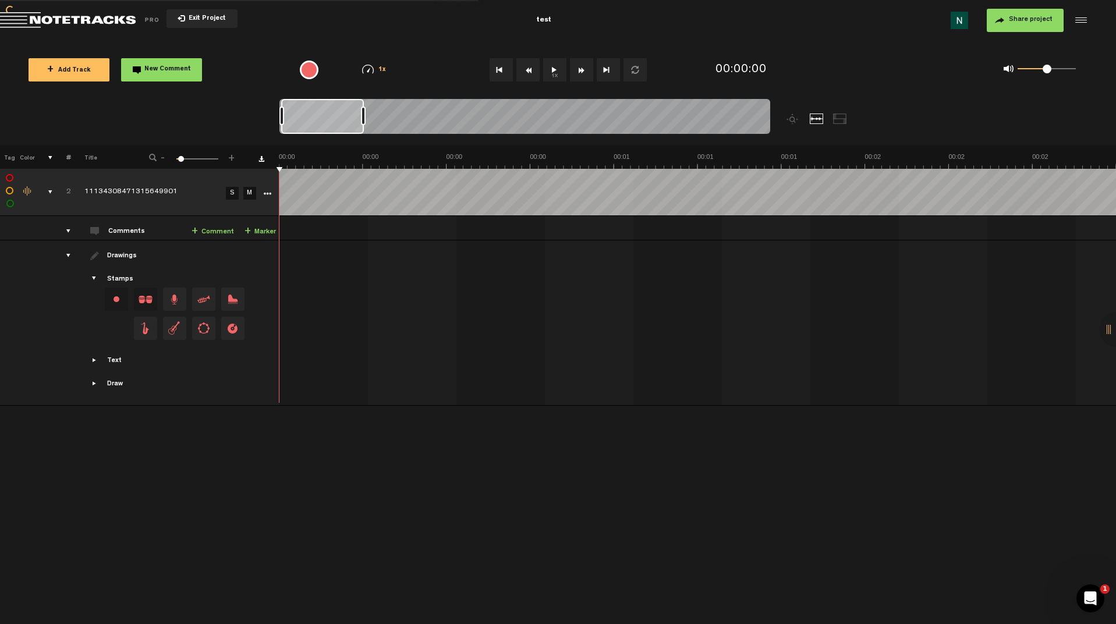
click at [267, 193] on icon "More" at bounding box center [267, 194] width 8 height 8
click at [183, 513] on div "+ New drawing Tag Color # Title - 1 100 6 + 2 11134308471315649901 S M Export t…" at bounding box center [558, 385] width 1116 height 479
click at [80, 77] on button "+ Add Track" at bounding box center [69, 69] width 81 height 23
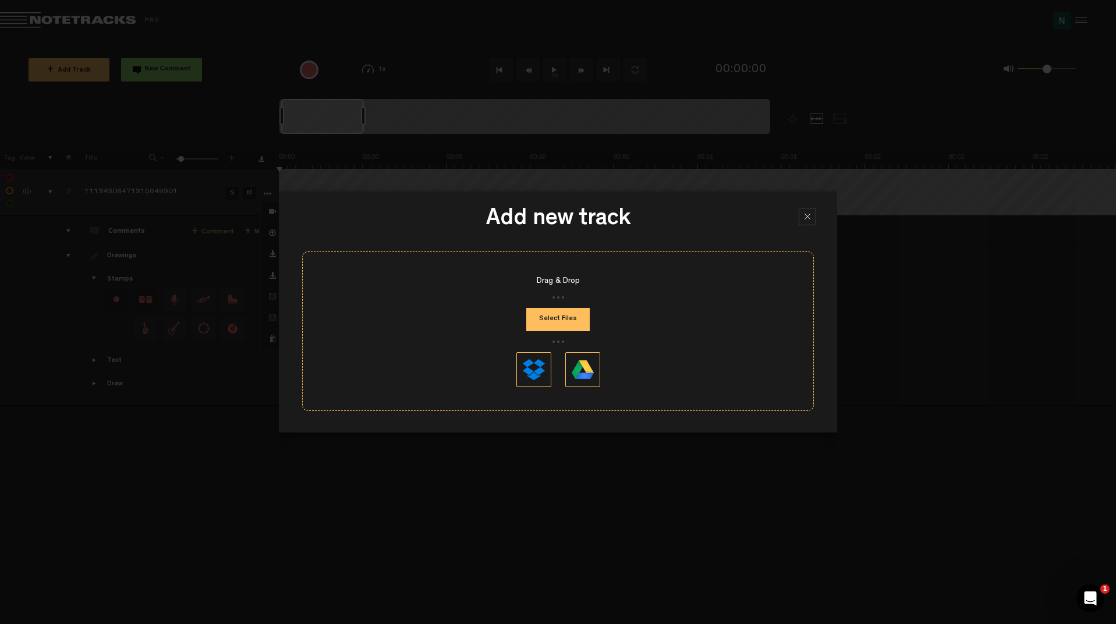
click at [559, 323] on button "Select Files" at bounding box center [558, 319] width 63 height 23
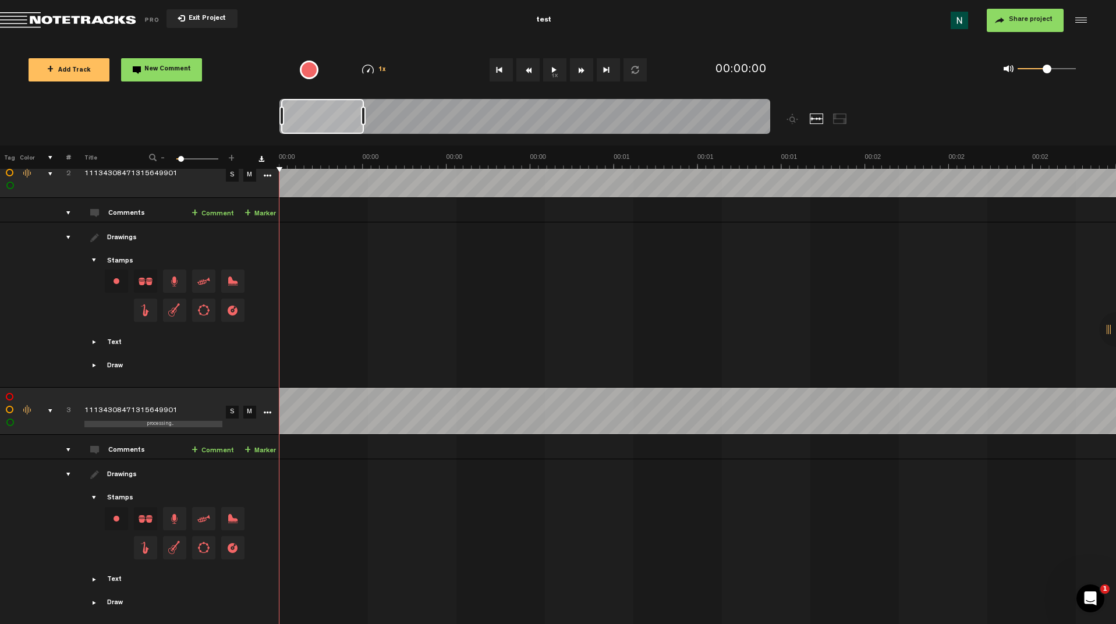
scroll to position [23, 0]
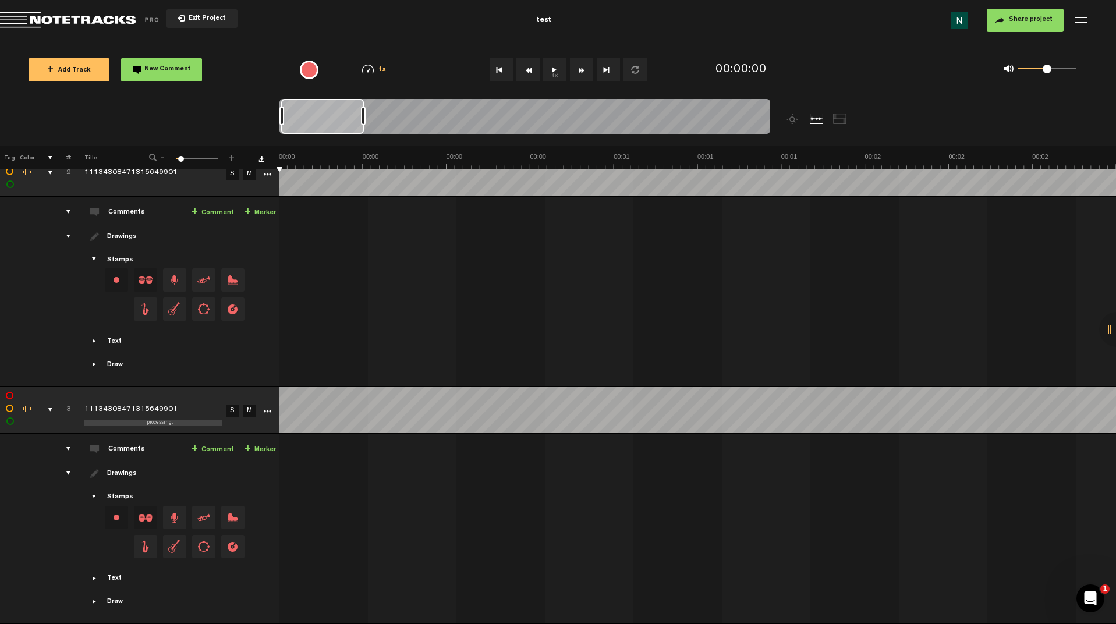
click at [49, 404] on div "comments, stamps & drawings" at bounding box center [46, 410] width 18 height 12
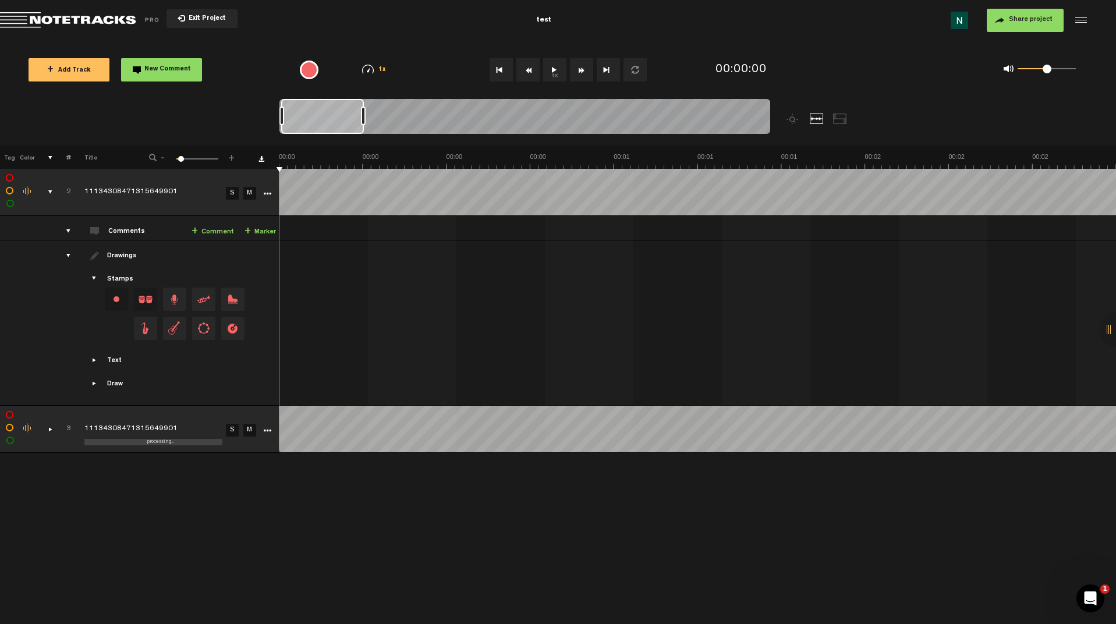
scroll to position [0, 0]
click at [51, 191] on div "comments, stamps & drawings" at bounding box center [46, 192] width 18 height 12
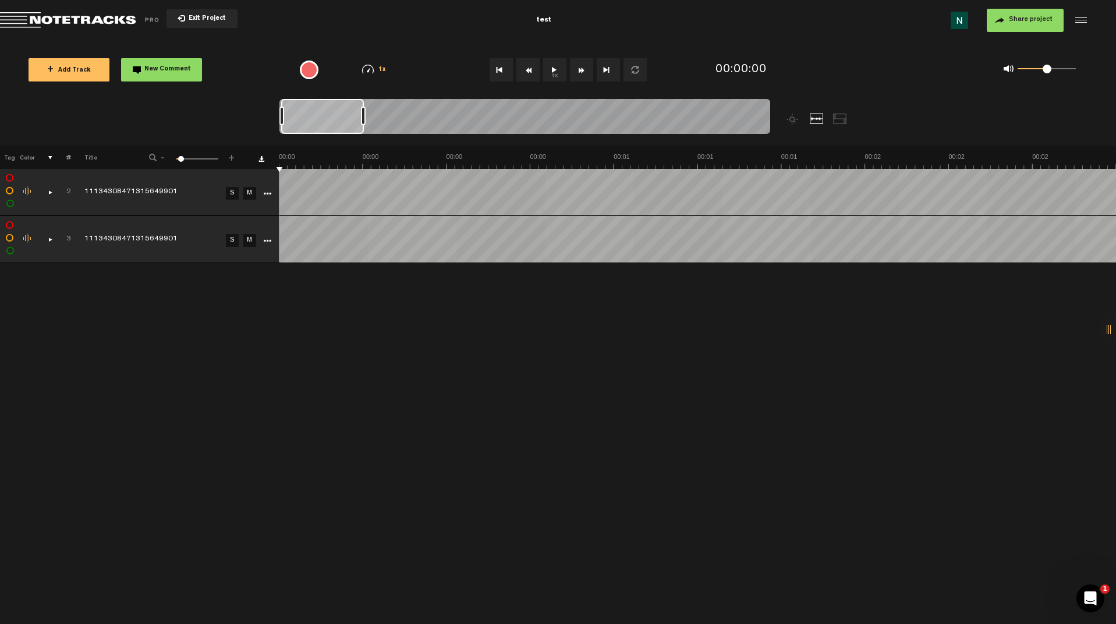
click at [203, 207] on td "11134308471315649901" at bounding box center [146, 192] width 151 height 47
click at [243, 213] on td "M" at bounding box center [248, 192] width 17 height 47
click at [248, 197] on link "M" at bounding box center [249, 193] width 13 height 13
click at [254, 245] on link "M" at bounding box center [249, 240] width 13 height 13
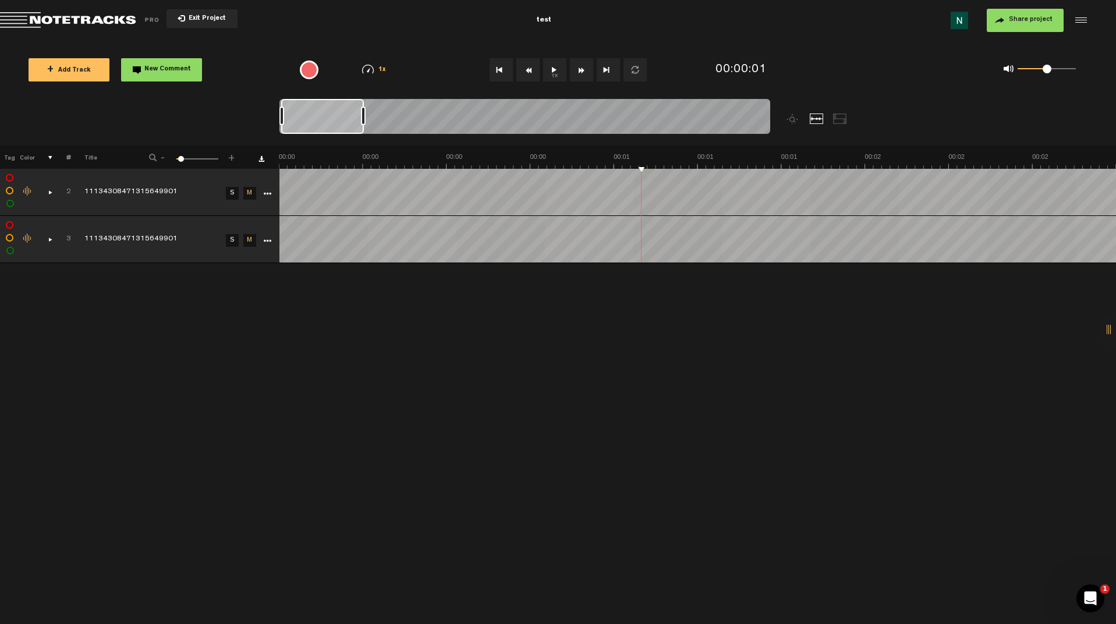
click at [250, 191] on link "M" at bounding box center [249, 193] width 13 height 13
click at [253, 238] on link "M" at bounding box center [249, 240] width 13 height 13
click at [528, 70] on button "Rewind" at bounding box center [528, 69] width 23 height 23
click at [551, 72] on button "1x" at bounding box center [554, 69] width 23 height 23
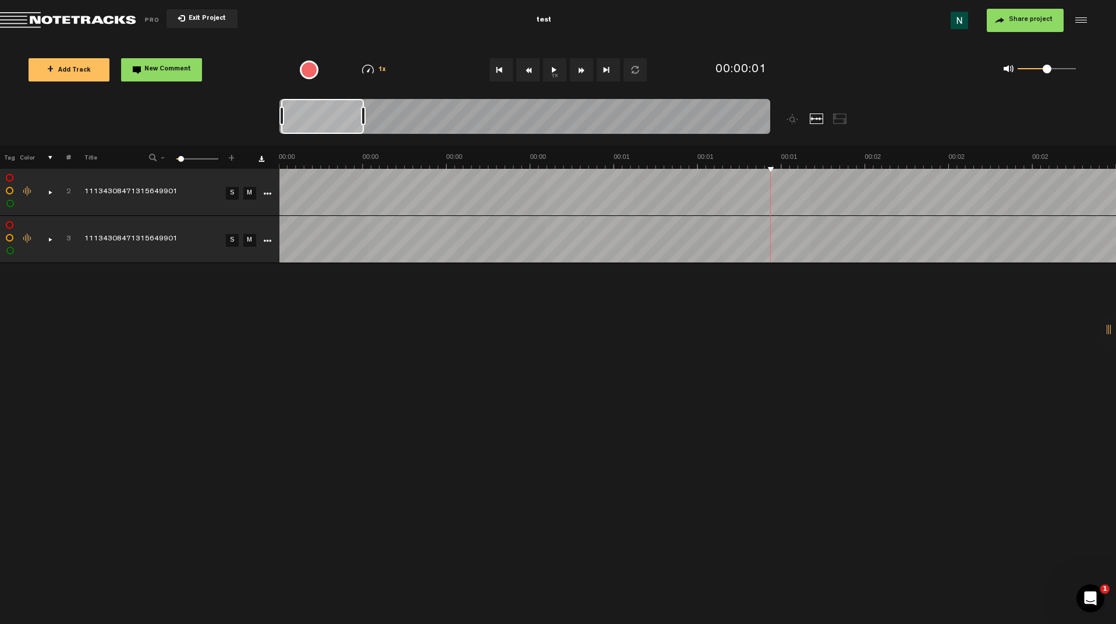
click at [526, 70] on button "Rewind" at bounding box center [528, 69] width 23 height 23
click at [630, 73] on button "Loop" at bounding box center [635, 69] width 23 height 23
drag, startPoint x: 284, startPoint y: 149, endPoint x: 507, endPoint y: 144, distance: 223.7
click at [507, 41] on div "Loading... 100% + Add Track New Comment 1x 0.25x 0.5x 0.75x 1x 1.25x 1.5x 1.75x…" at bounding box center [558, 41] width 1116 height 0
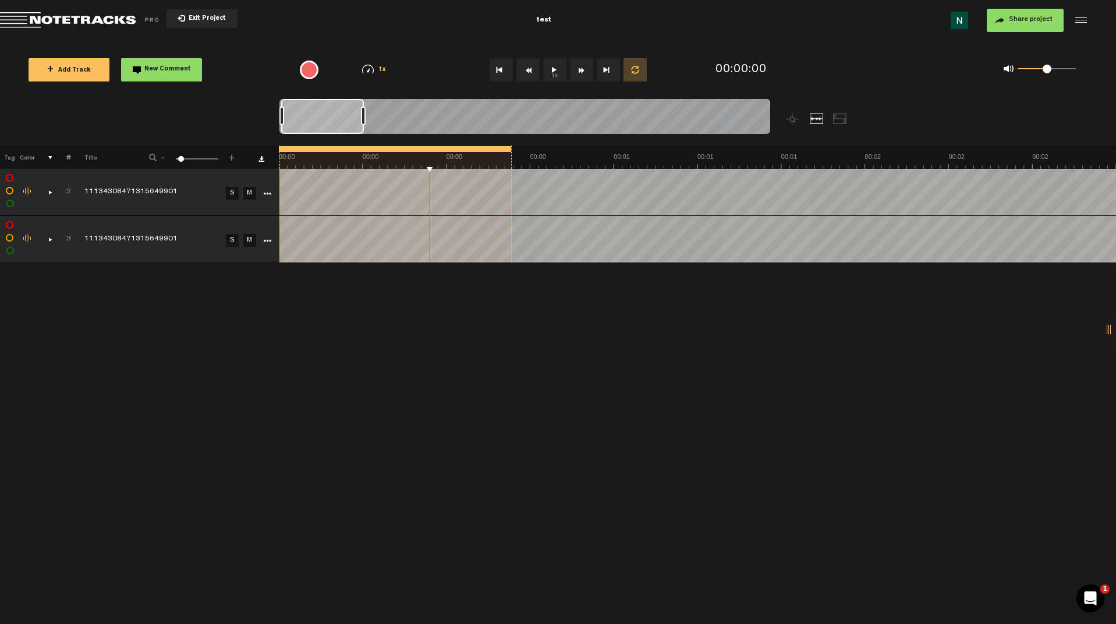
drag, startPoint x: 459, startPoint y: 160, endPoint x: 558, endPoint y: 160, distance: 99.0
drag, startPoint x: 510, startPoint y: 156, endPoint x: 466, endPoint y: 151, distance: 44.5
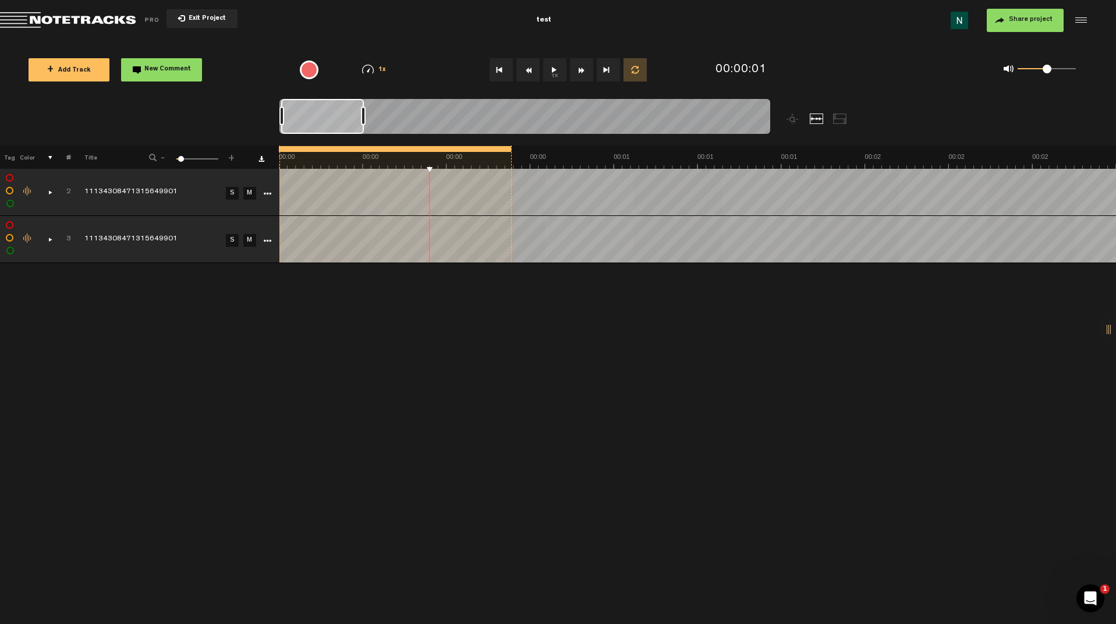
click at [466, 151] on th at bounding box center [698, 157] width 838 height 23
drag, startPoint x: 279, startPoint y: 147, endPoint x: 416, endPoint y: 151, distance: 136.9
click at [416, 151] on div at bounding box center [417, 149] width 3 height 6
drag, startPoint x: 436, startPoint y: 150, endPoint x: 442, endPoint y: 149, distance: 6.4
click at [459, 151] on div at bounding box center [463, 149] width 95 height 6
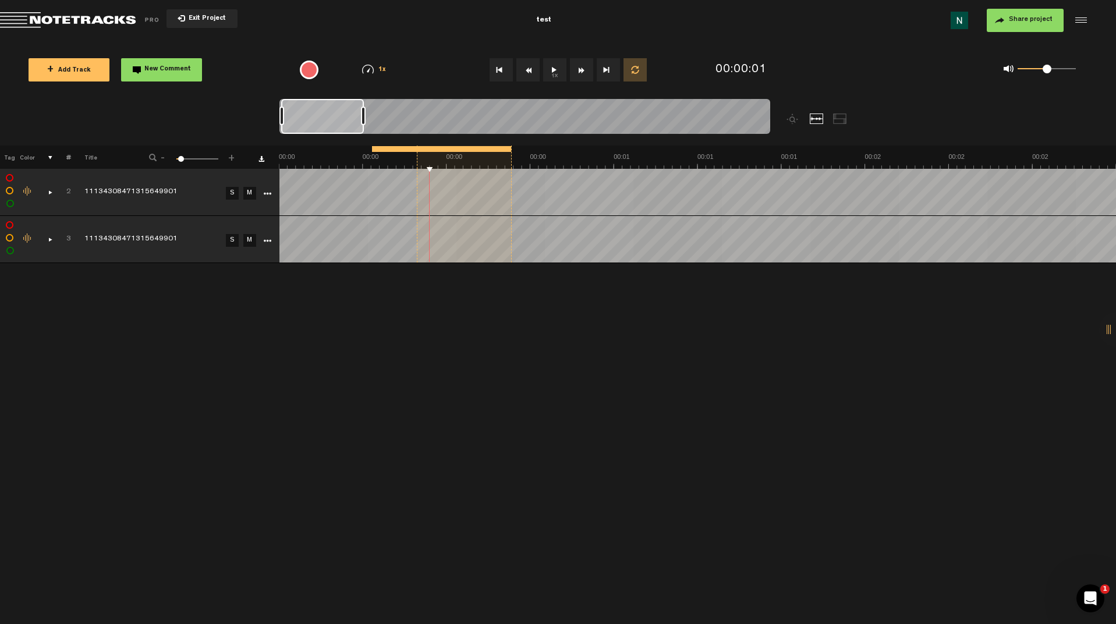
drag, startPoint x: 418, startPoint y: 150, endPoint x: 374, endPoint y: 150, distance: 44.3
click at [374, 150] on div at bounding box center [373, 149] width 3 height 6
click at [641, 71] on button "Loop" at bounding box center [635, 69] width 23 height 23
click at [1068, 35] on div "X Your screen size is currently not optimal for this view. X Exit Project test …" at bounding box center [558, 17] width 1116 height 35
drag, startPoint x: 1109, startPoint y: 334, endPoint x: 595, endPoint y: 343, distance: 513.8
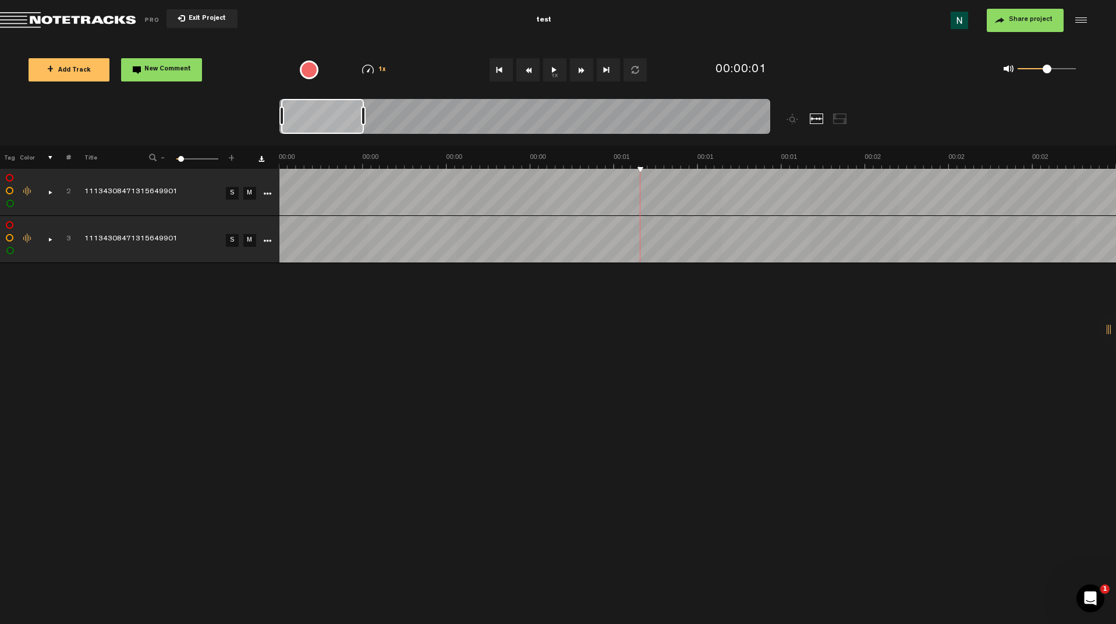
click at [577, 35] on div "X Your screen size is currently not optimal for this view. X Exit Project test …" at bounding box center [558, 17] width 1116 height 35
click at [1108, 328] on div at bounding box center [1117, 329] width 35 height 35
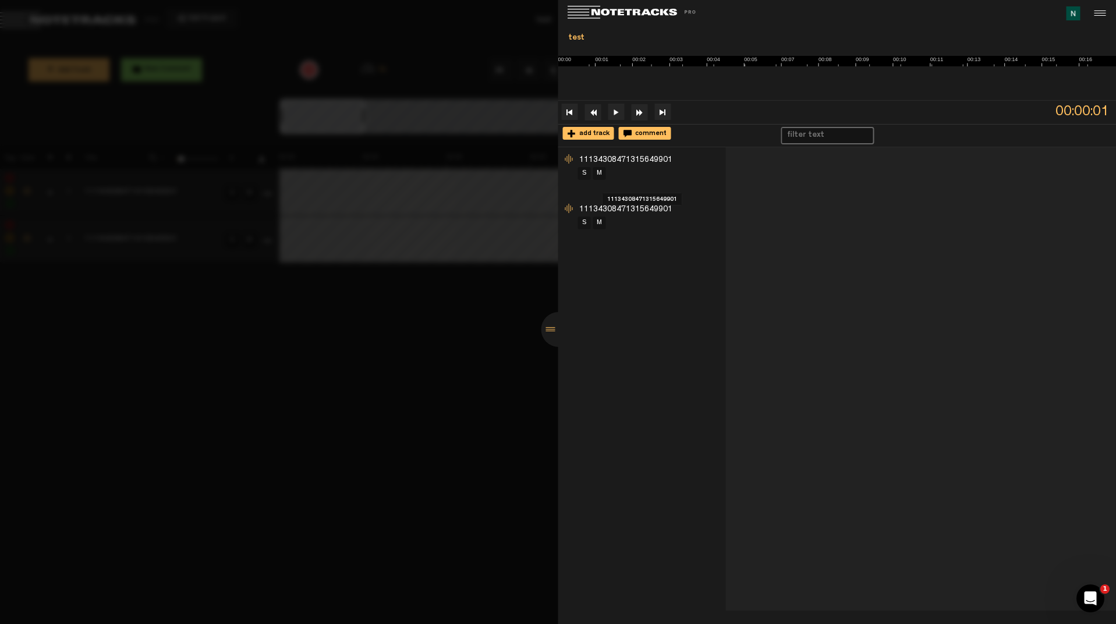
click at [641, 171] on div "S M" at bounding box center [651, 173] width 149 height 15
click at [570, 206] on div at bounding box center [572, 210] width 12 height 12
click at [811, 138] on input "text" at bounding box center [823, 135] width 80 height 15
click at [459, 298] on div at bounding box center [558, 312] width 1116 height 624
click at [549, 334] on div at bounding box center [559, 329] width 35 height 35
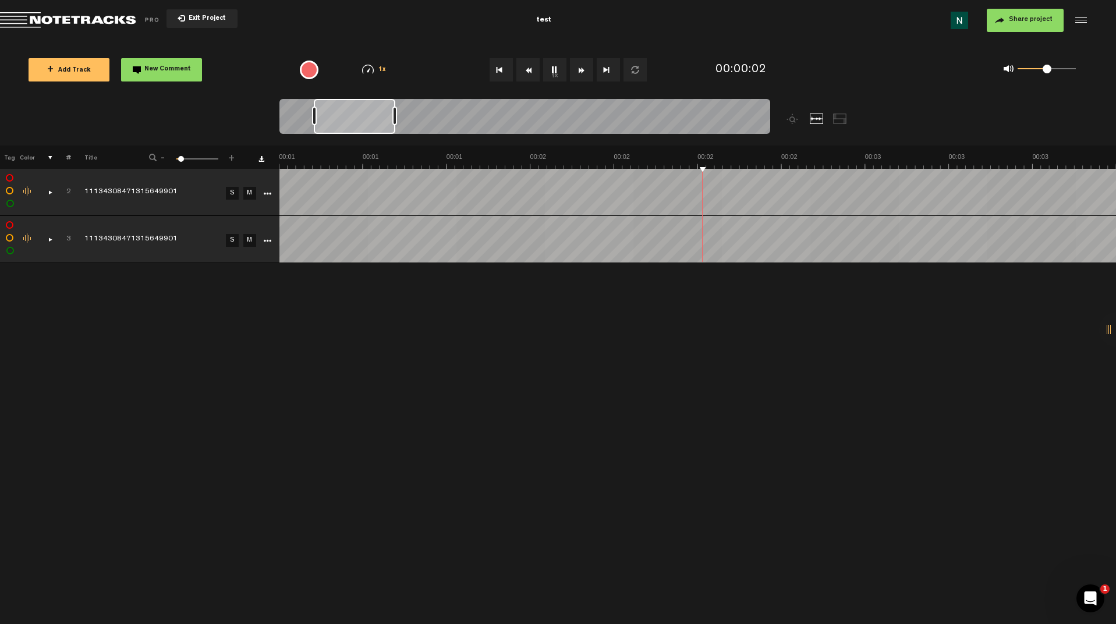
scroll to position [0, 335]
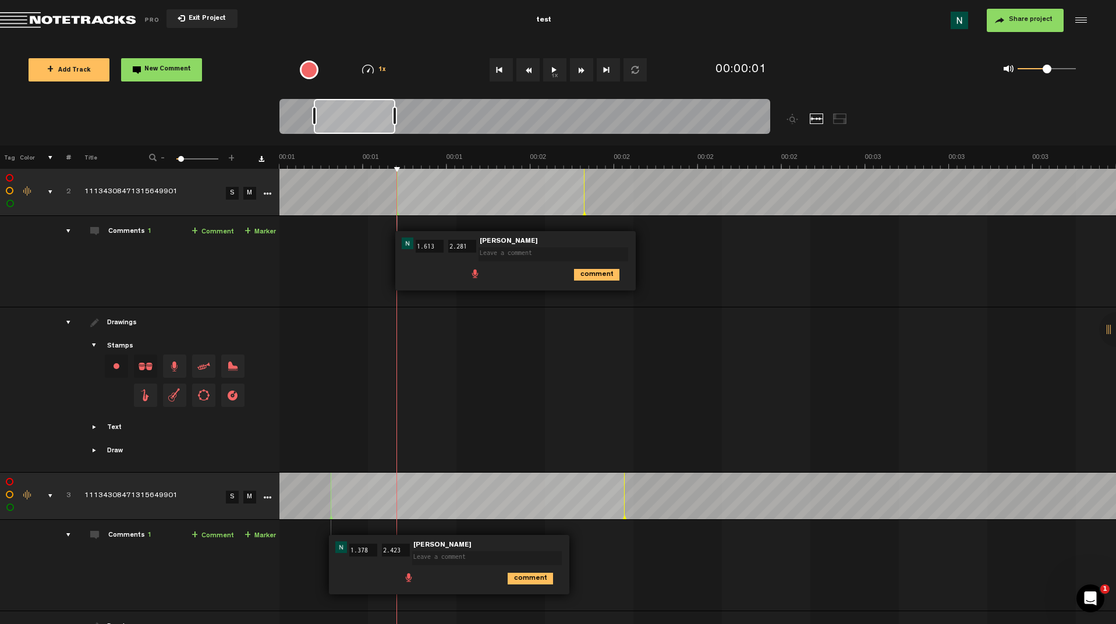
click at [26, 193] on div "Change the color of the waveform" at bounding box center [27, 191] width 17 height 10
click at [91, 225] on li at bounding box center [90, 227] width 29 height 12
